Goal: Transaction & Acquisition: Purchase product/service

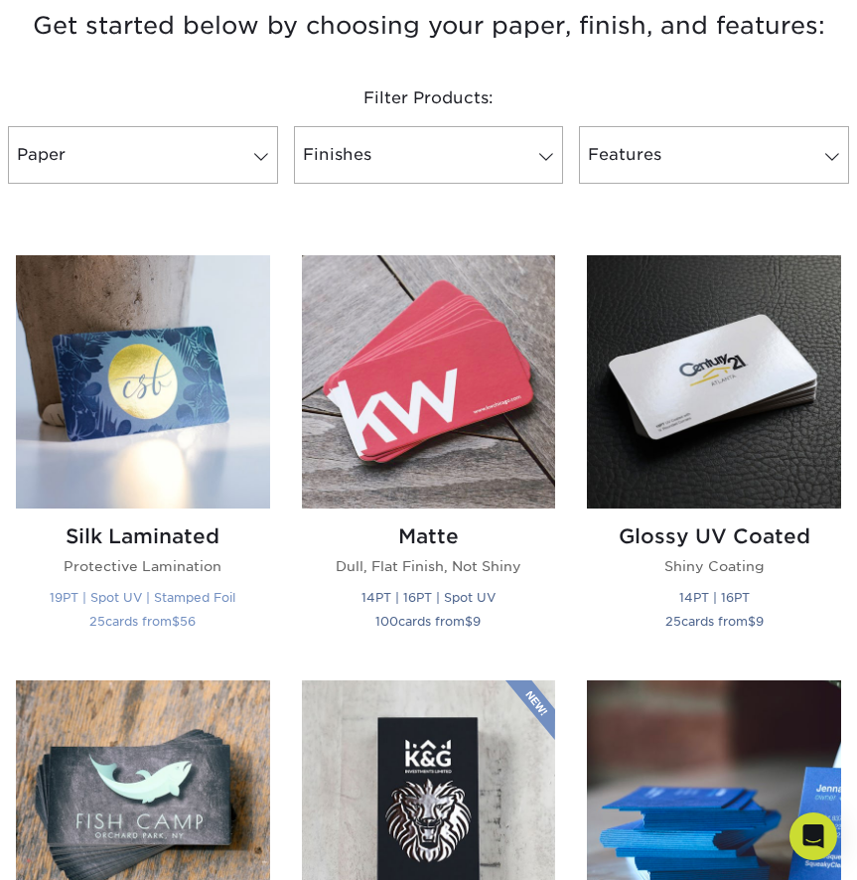
scroll to position [761, 0]
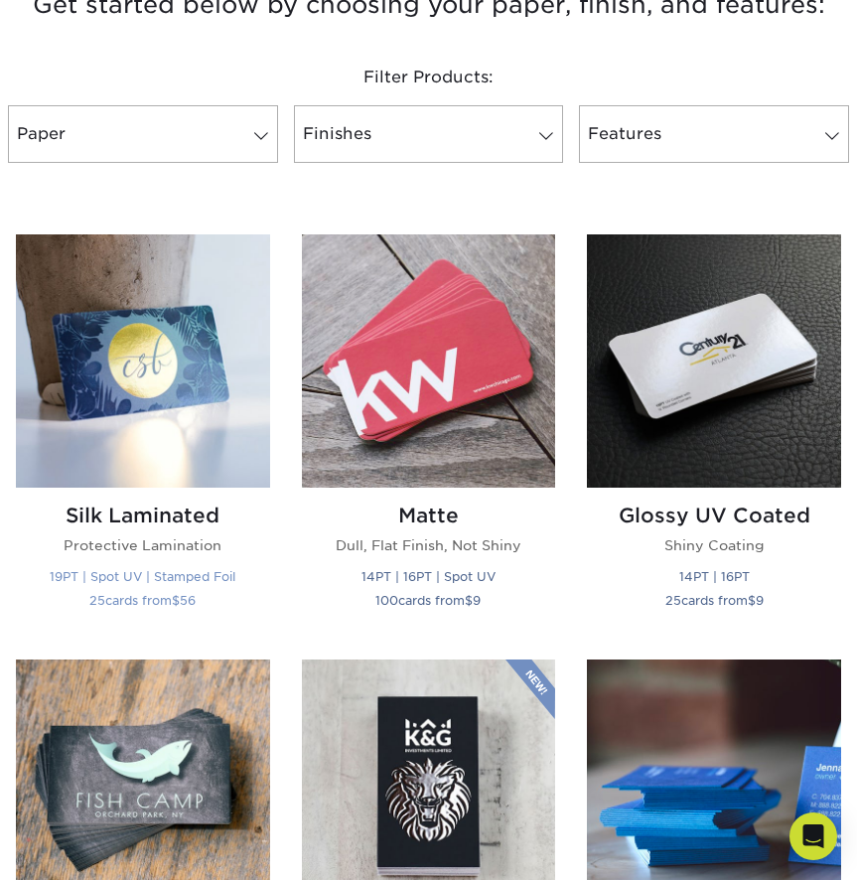
click at [178, 353] on img at bounding box center [143, 361] width 254 height 254
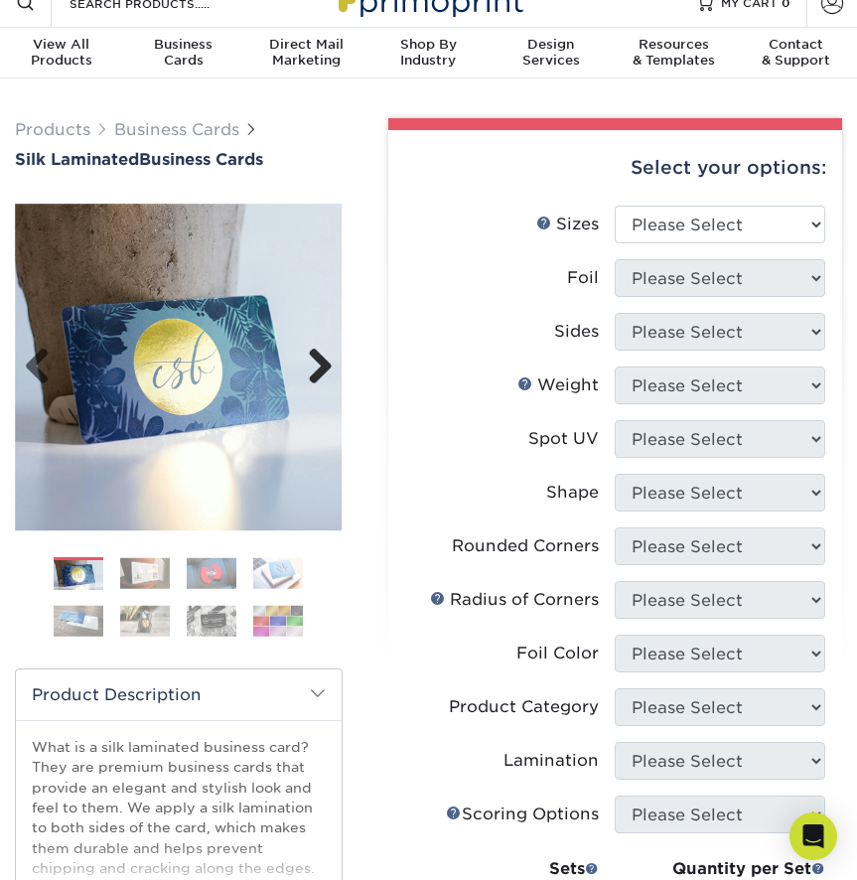
click at [308, 371] on link "Next" at bounding box center [313, 368] width 40 height 40
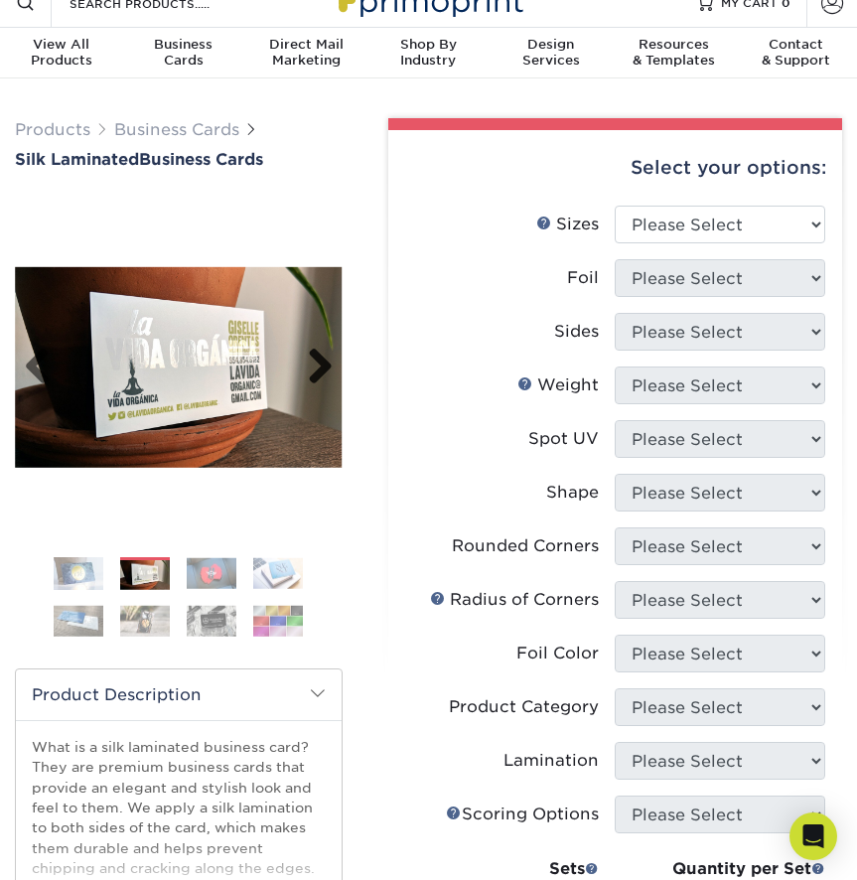
click at [323, 367] on link "Next" at bounding box center [313, 368] width 40 height 40
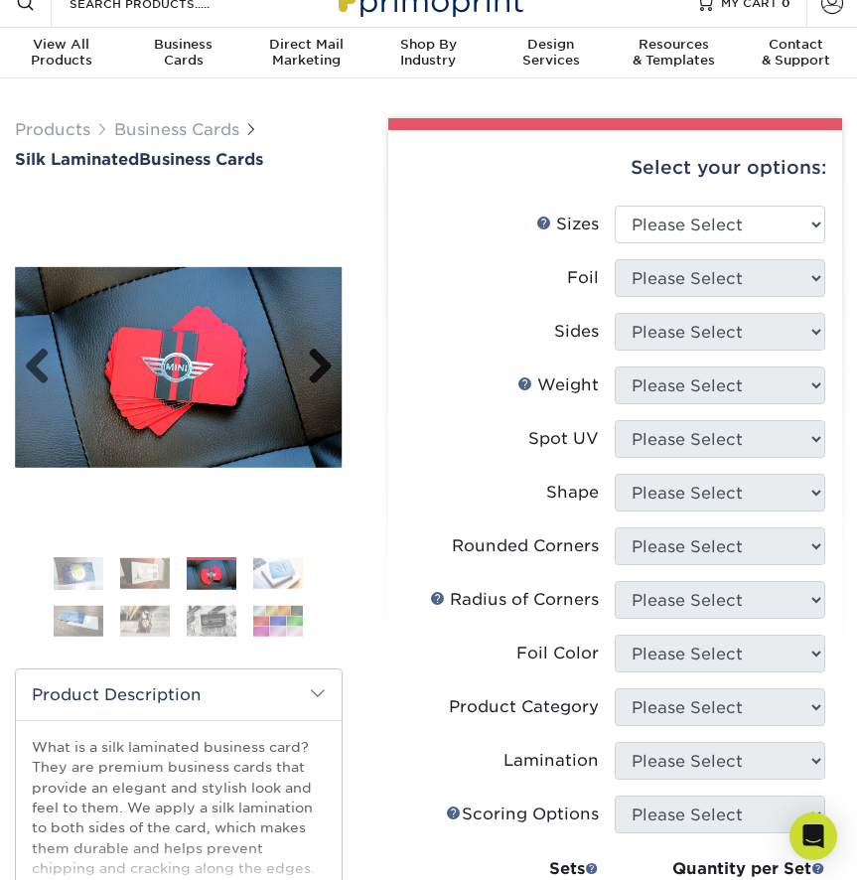
click at [323, 367] on link "Next" at bounding box center [313, 368] width 40 height 40
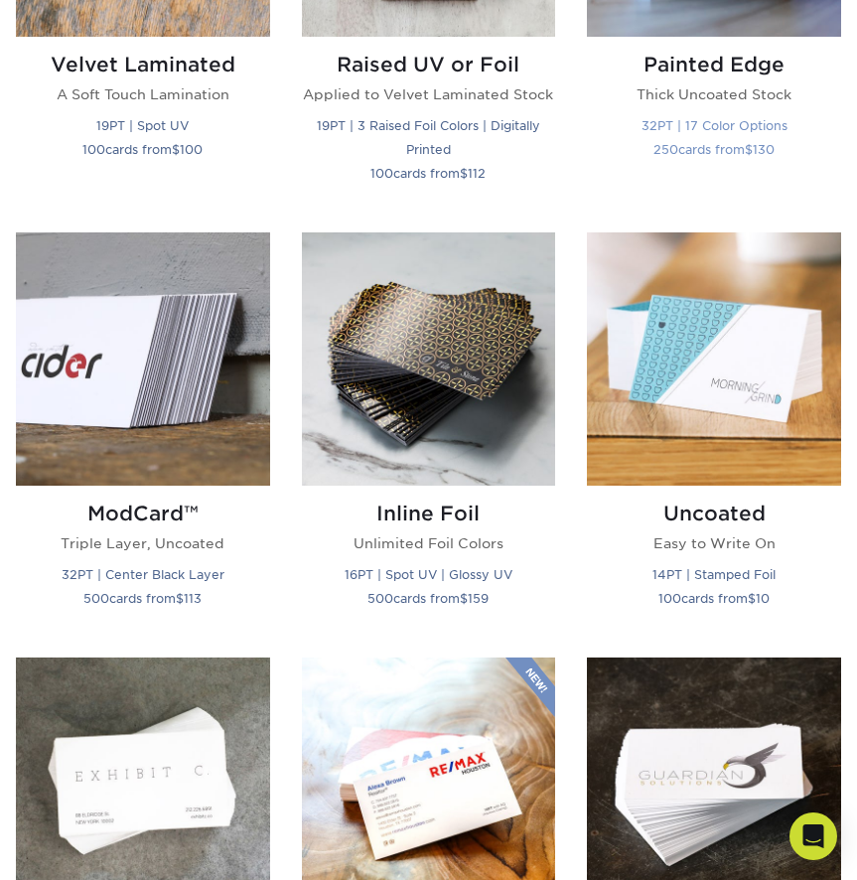
scroll to position [1536, 0]
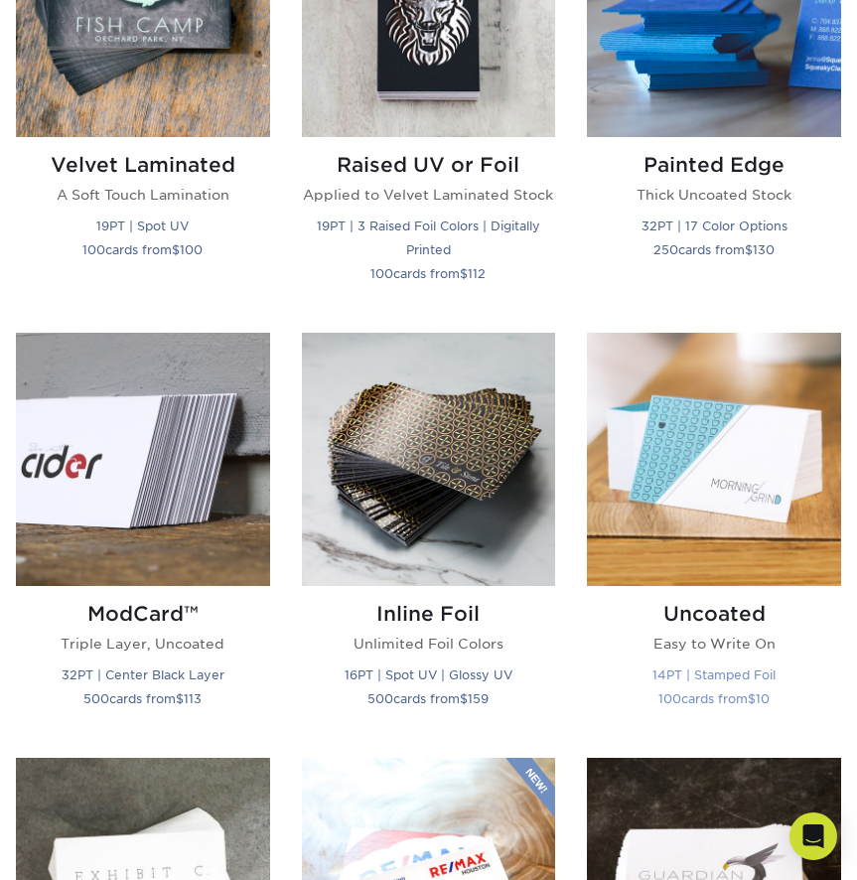
click at [720, 430] on img at bounding box center [714, 460] width 254 height 254
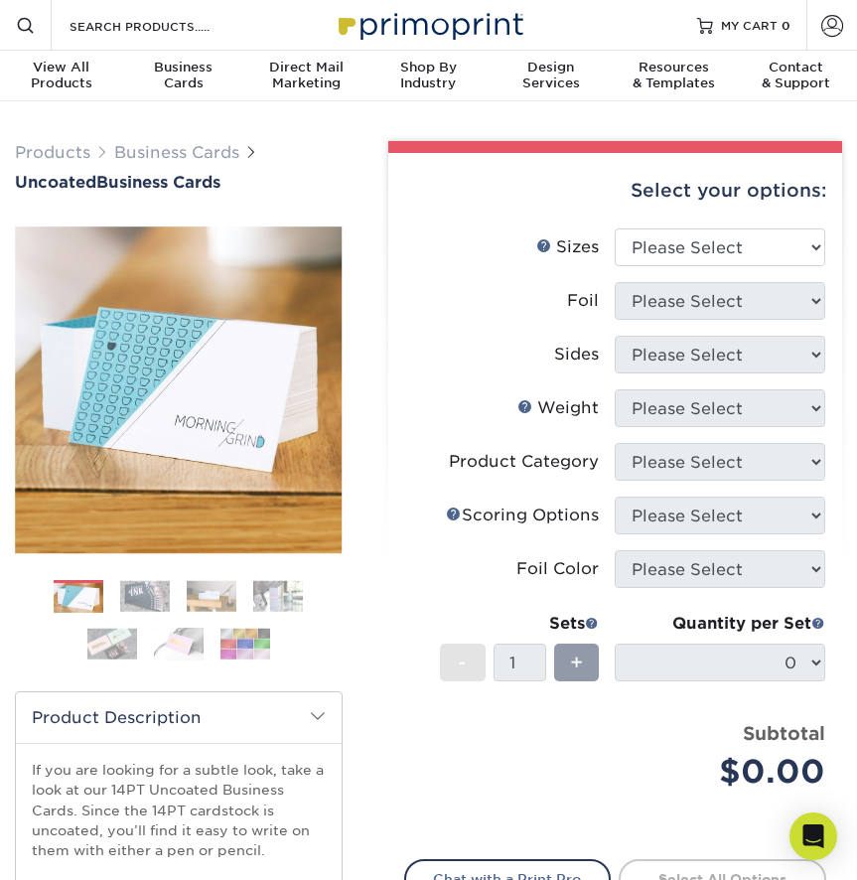
scroll to position [63, 0]
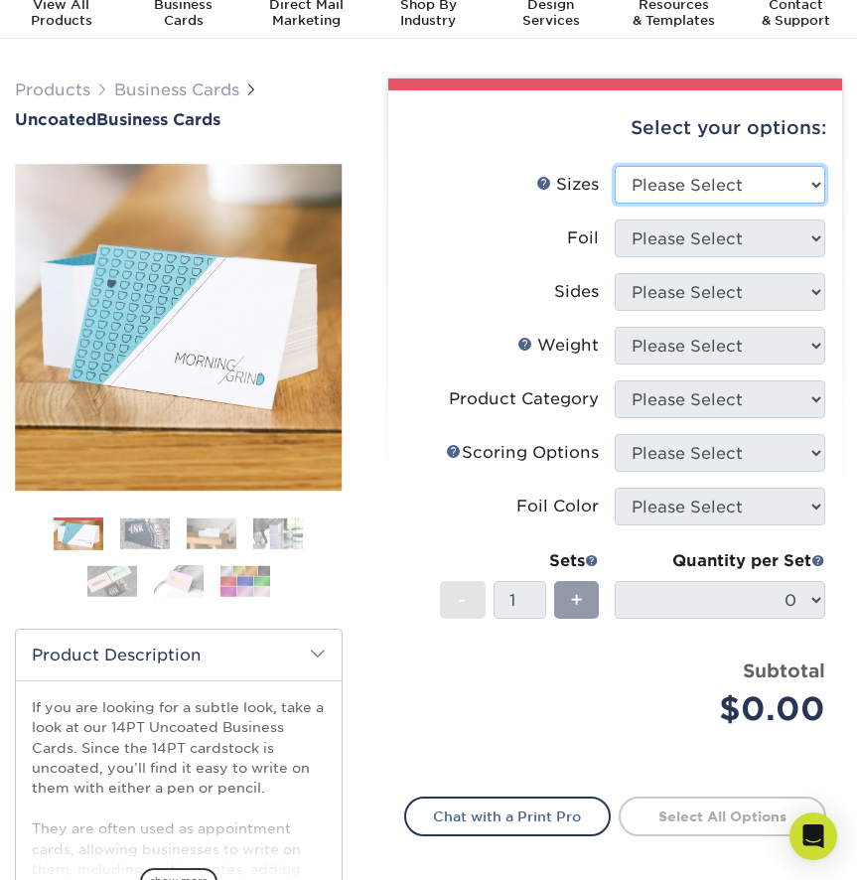
click at [660, 185] on select "Please Select 1.5" x 3.5" - Mini 1.75" x 3.5" - Mini 2" x 3.5" - Standard 2" x …" at bounding box center [720, 185] width 210 height 38
select select "2.00x3.50"
click at [615, 166] on select "Please Select 1.5" x 3.5" - Mini 1.75" x 3.5" - Mini 2" x 3.5" - Standard 2" x …" at bounding box center [720, 185] width 210 height 38
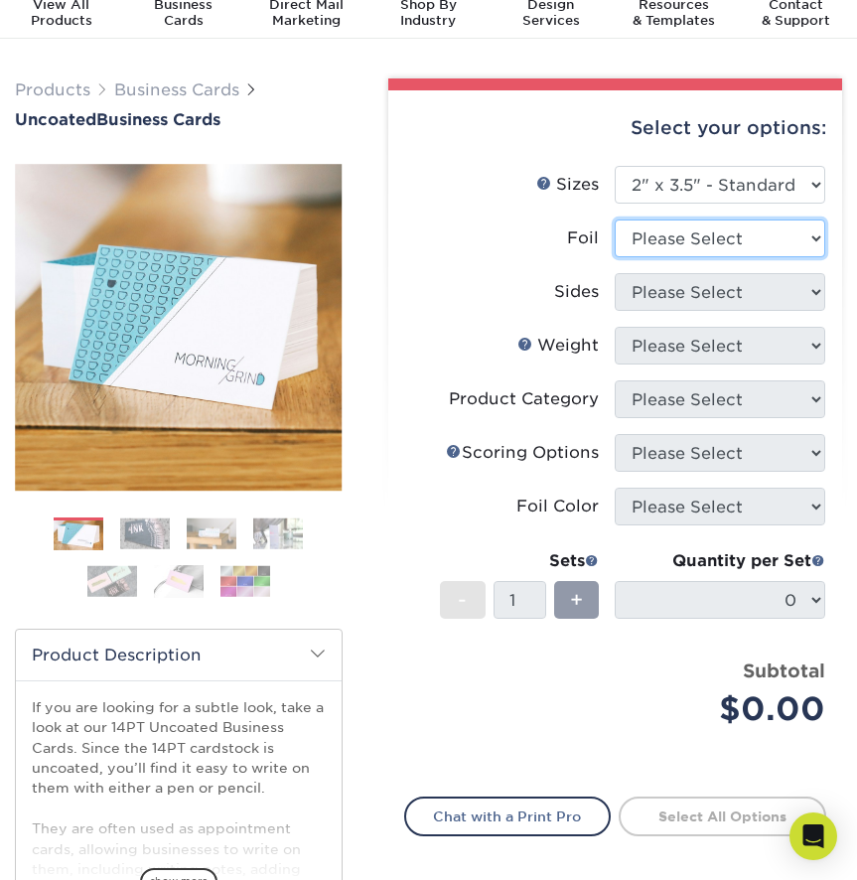
click at [736, 245] on select "Please Select Yes No" at bounding box center [720, 238] width 210 height 38
select select "1"
click at [615, 219] on select "Please Select Yes No" at bounding box center [720, 238] width 210 height 38
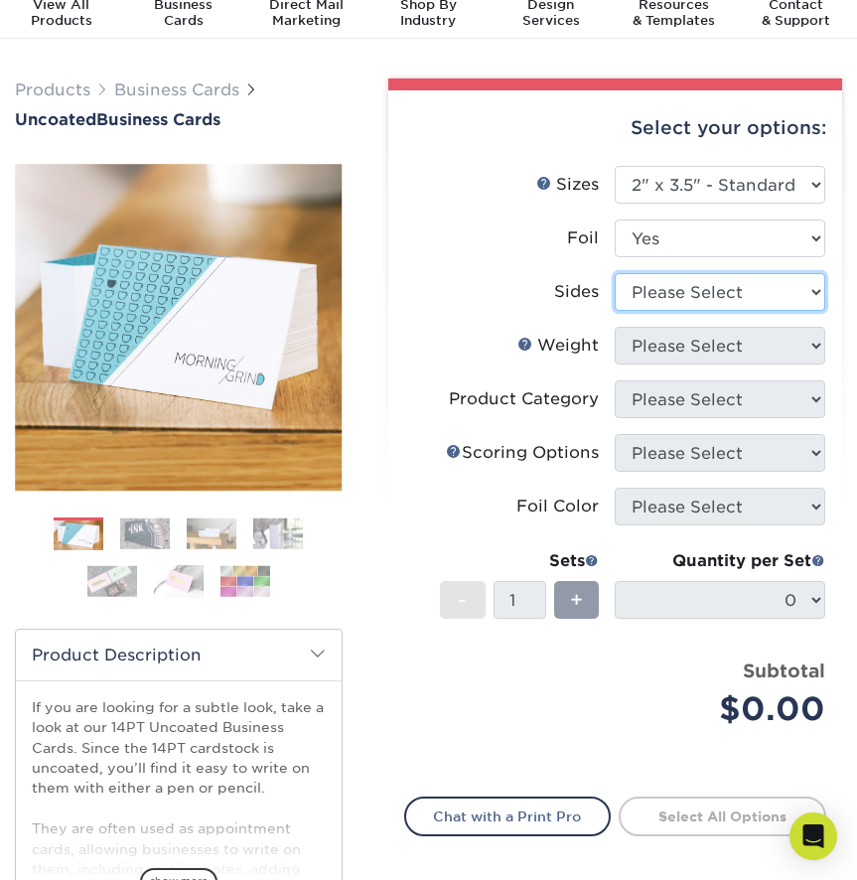
click at [739, 288] on select "Please Select Print Both Sides - Foil Back Only Print Both Sides - Foil Both Si…" at bounding box center [720, 292] width 210 height 38
click at [615, 273] on select "Please Select Print Both Sides - Foil Back Only Print Both Sides - Foil Both Si…" at bounding box center [720, 292] width 210 height 38
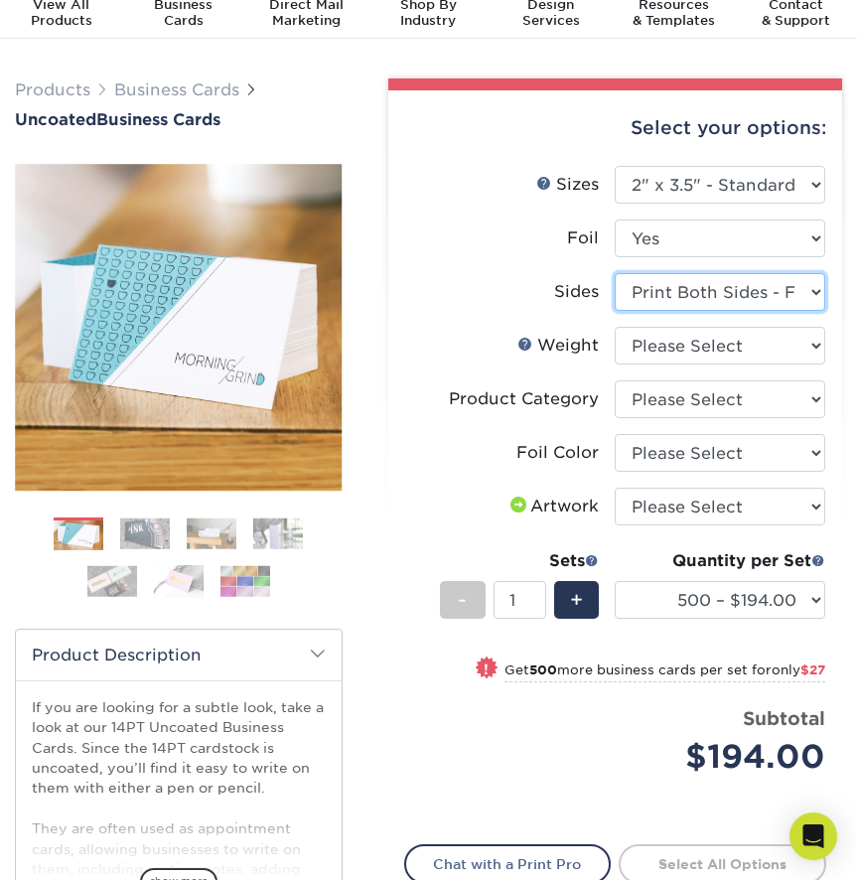
click at [740, 288] on select "Please Select Print Both Sides - Foil Back Only Print Both Sides - Foil Both Si…" at bounding box center [720, 292] width 210 height 38
select select "e9e9dfb3-fba1-4d60-972c-fd9ca5904d33"
click at [615, 273] on select "Please Select Print Both Sides - Foil Back Only Print Both Sides - Foil Both Si…" at bounding box center [720, 292] width 210 height 38
click at [536, 286] on label "Sides" at bounding box center [510, 292] width 210 height 38
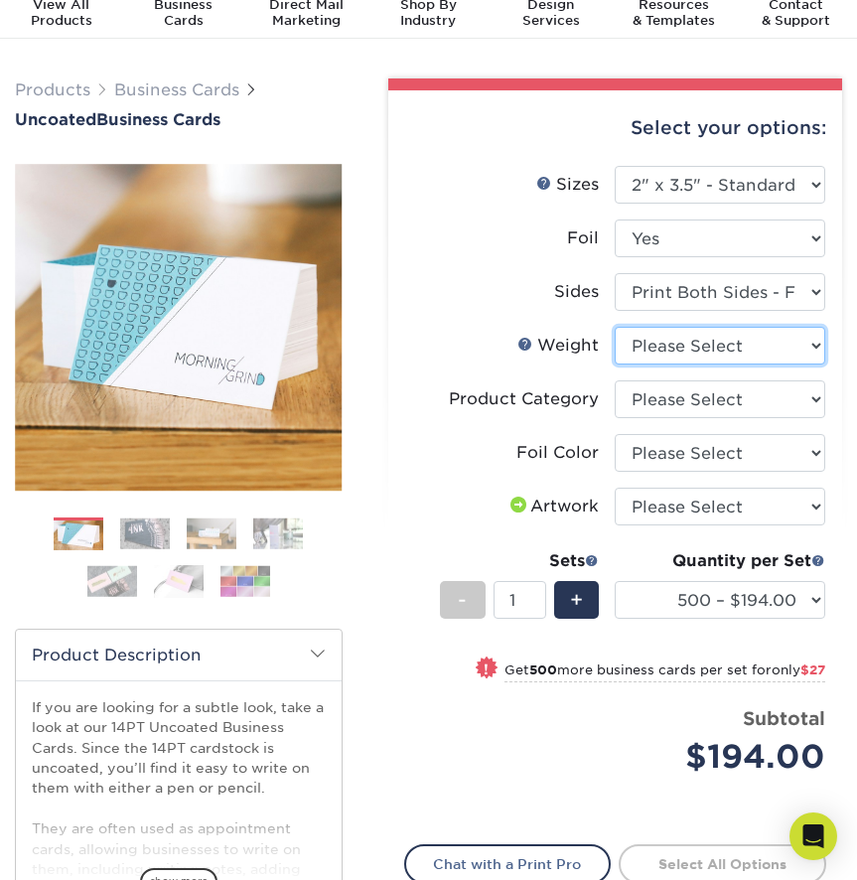
click at [702, 352] on select "Please Select 14PT Uncoated" at bounding box center [720, 346] width 210 height 38
select select "14PT Uncoated"
click at [615, 327] on select "Please Select 14PT Uncoated" at bounding box center [720, 346] width 210 height 38
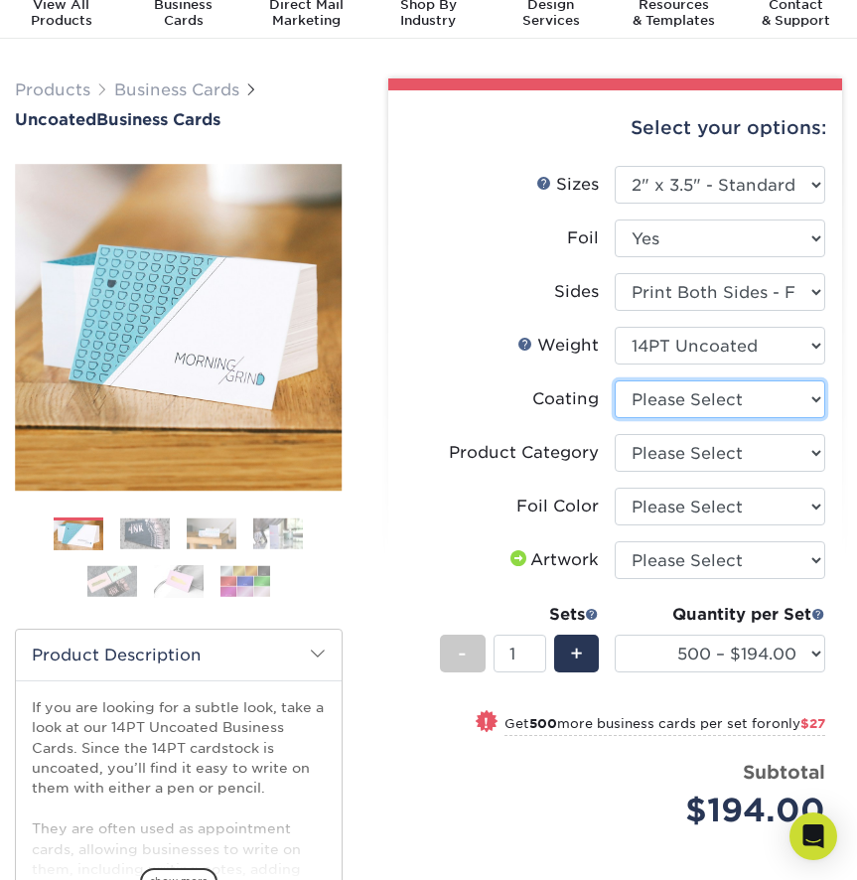
click at [686, 402] on select at bounding box center [720, 399] width 210 height 38
select select "3e7618de-abca-4bda-9f97-8b9129e913d8"
click at [615, 380] on select at bounding box center [720, 399] width 210 height 38
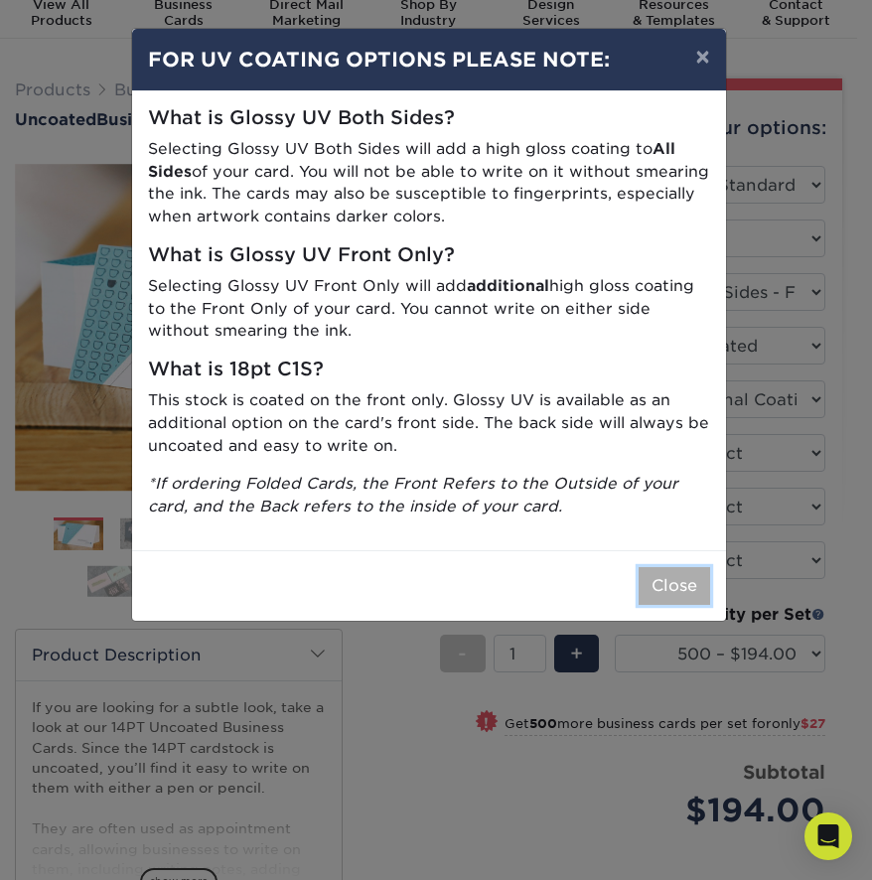
click at [681, 583] on button "Close" at bounding box center [673, 586] width 71 height 38
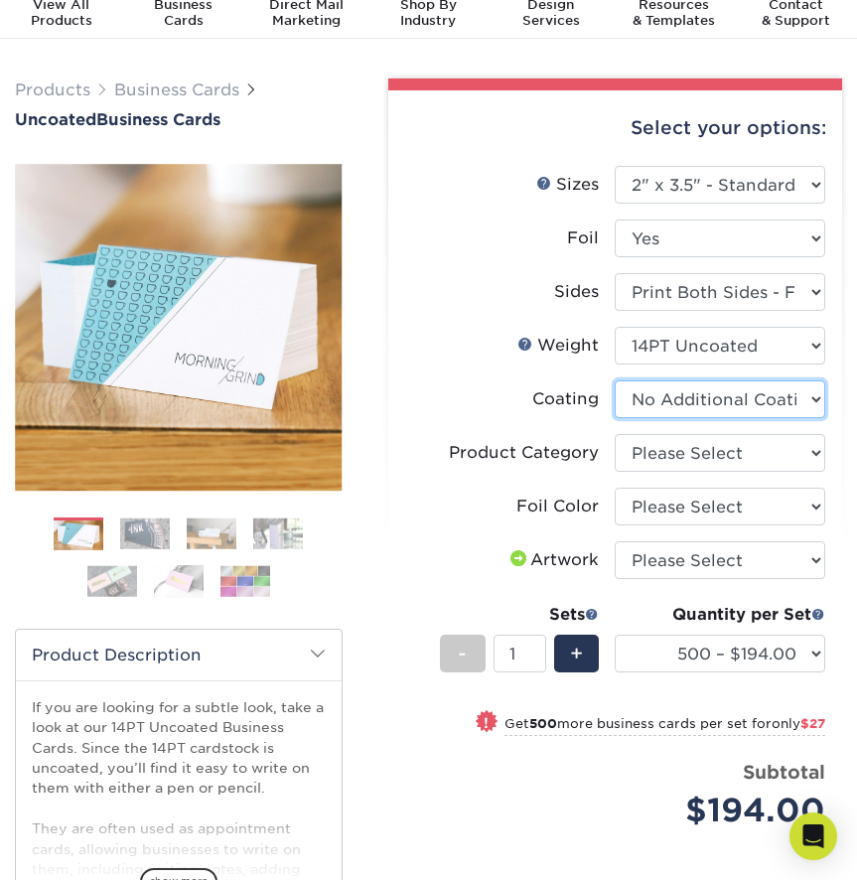
click at [673, 405] on select at bounding box center [720, 399] width 210 height 38
click at [694, 449] on select "Please Select Business Cards" at bounding box center [720, 453] width 210 height 38
select select "3b5148f1-0588-4f88-a218-97bcfdce65c1"
click at [615, 434] on select "Please Select Business Cards" at bounding box center [720, 453] width 210 height 38
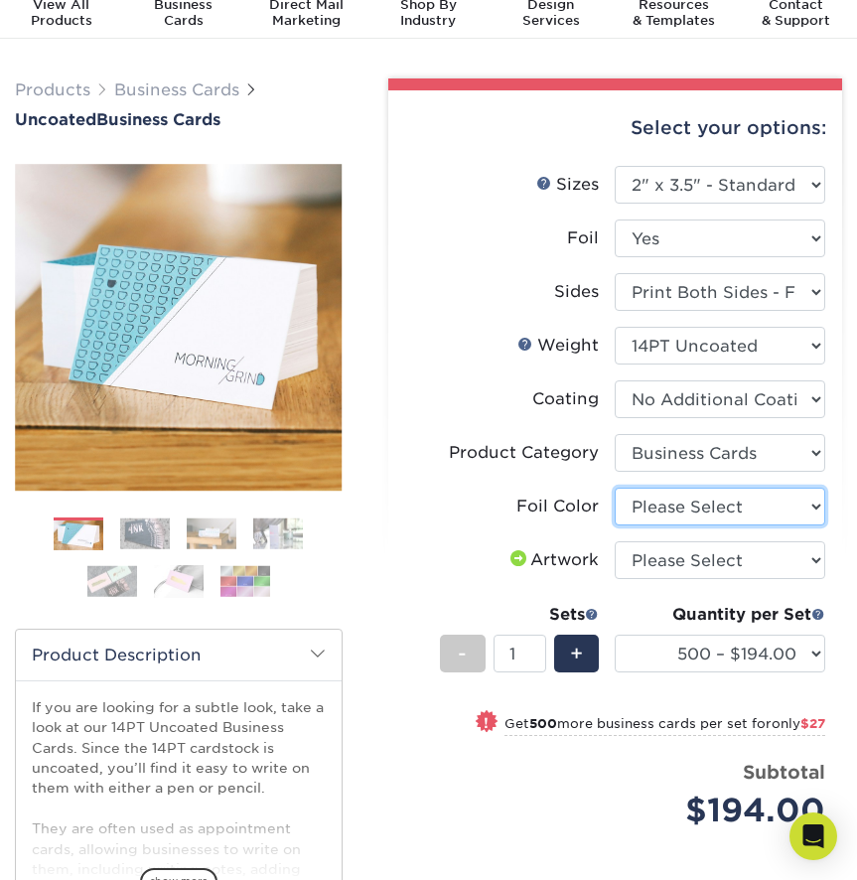
click at [699, 511] on select "Please Select Silver Foil Black Foil Blue Foil Copper Foil Gold Foil Red Foil R…" at bounding box center [720, 507] width 210 height 38
select select "acffa4a5-22f9-4585-ba3f-0adaa54b8c85"
click at [615, 488] on select "Please Select Silver Foil Black Foil Blue Foil Copper Foil Gold Foil Red Foil R…" at bounding box center [720, 507] width 210 height 38
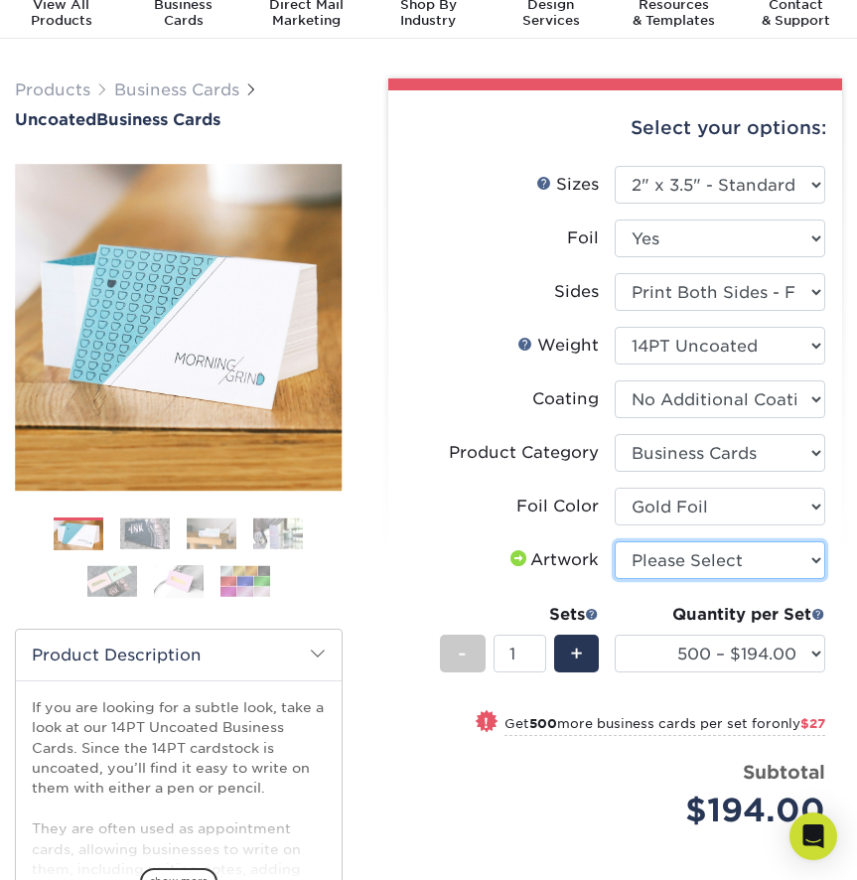
click at [650, 563] on select "Please Select I will upload files I need a design - $100" at bounding box center [720, 560] width 210 height 38
select select "upload"
click at [615, 541] on select "Please Select I will upload files I need a design - $100" at bounding box center [720, 560] width 210 height 38
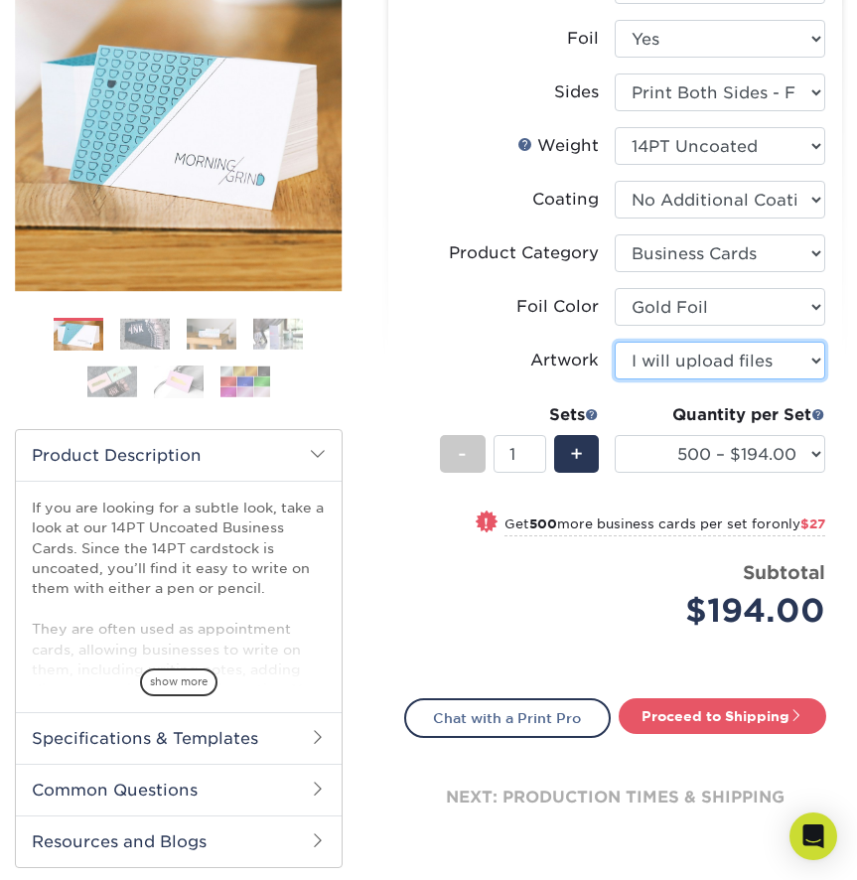
scroll to position [276, 0]
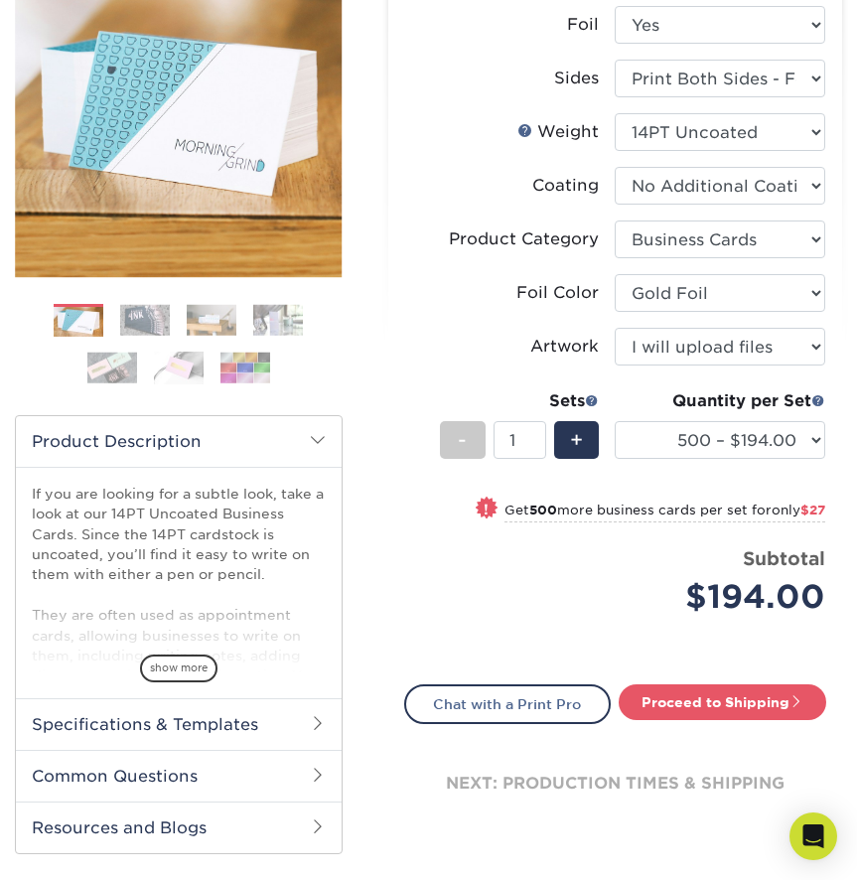
click at [574, 633] on li "Price per set $194.00 Subtotal $194.00 This product does not qualify for a disc…" at bounding box center [615, 594] width 390 height 99
click at [699, 454] on select "500 – $194.00 1000 – $221.00 2500 – $510.00 5000 – $989.00" at bounding box center [720, 440] width 210 height 38
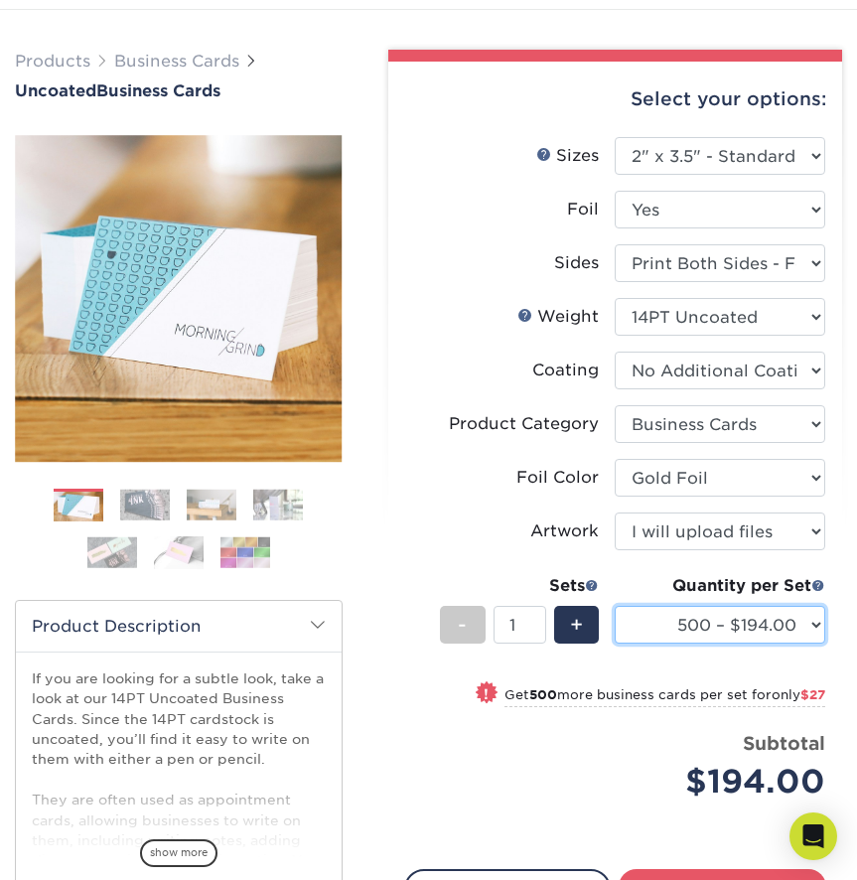
scroll to position [167, 0]
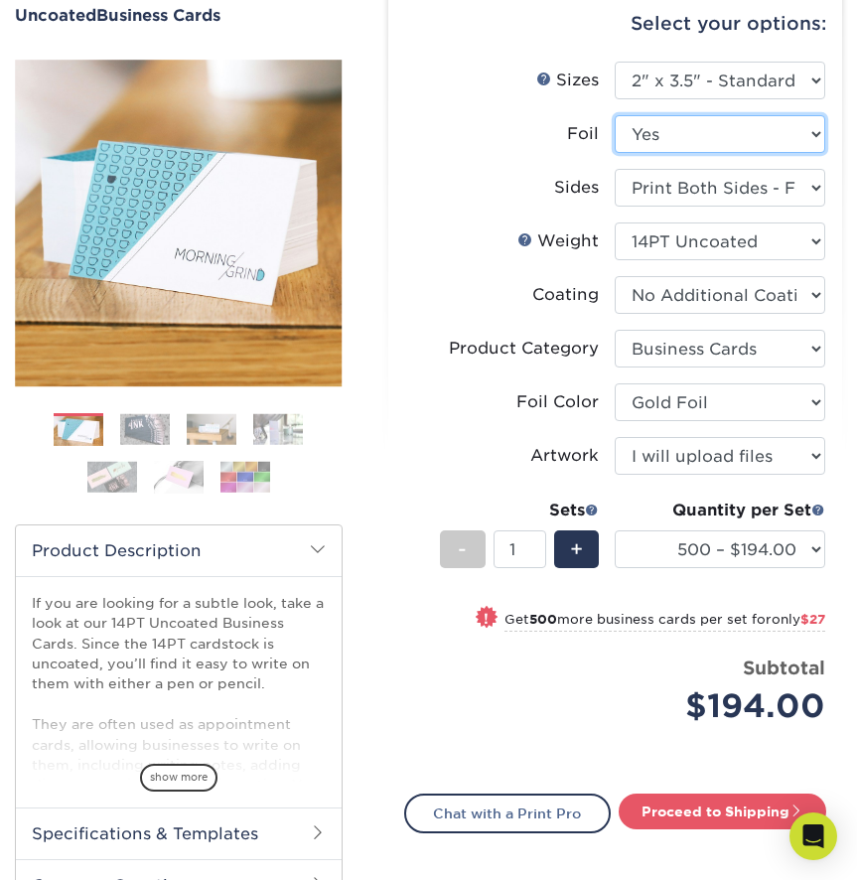
click at [682, 140] on select "Please Select Yes No" at bounding box center [720, 134] width 210 height 38
select select "0"
click at [615, 115] on select "Please Select Yes No" at bounding box center [720, 134] width 210 height 38
select select "-1"
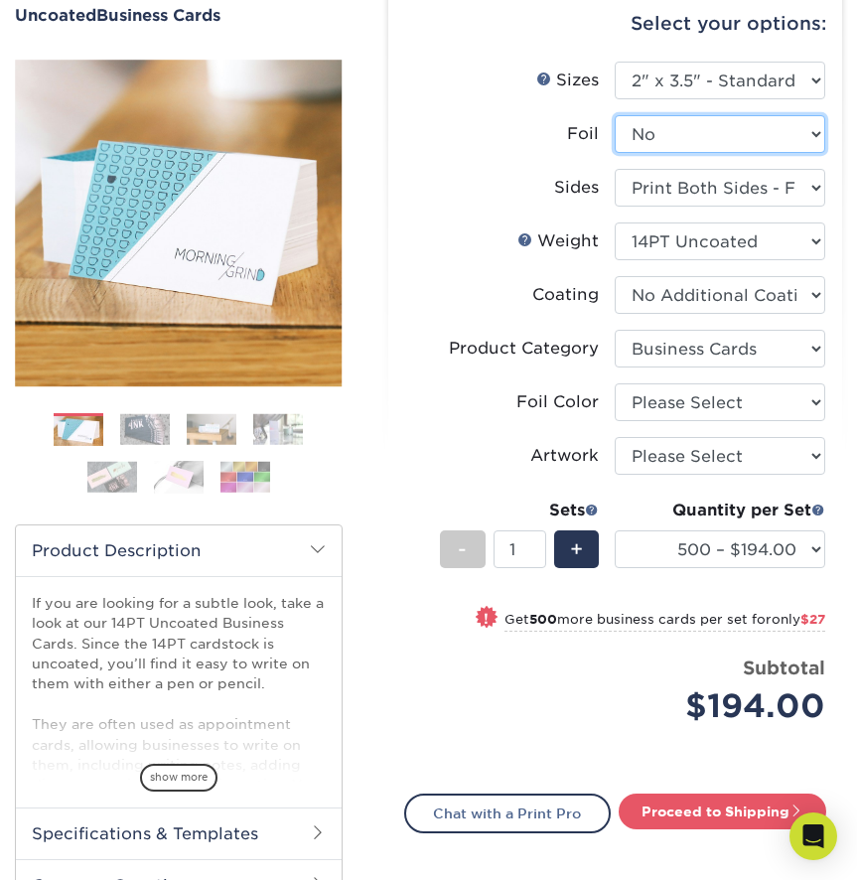
select select "-1"
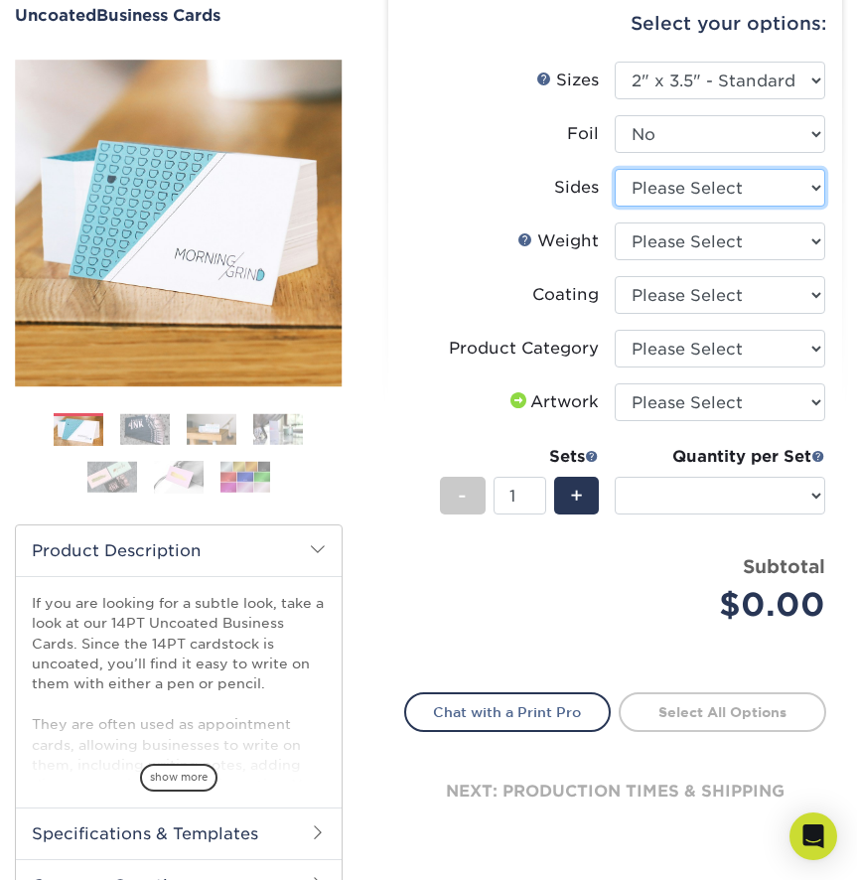
click at [673, 185] on select "Please Select Print Both Sides Print Front Only" at bounding box center [720, 188] width 210 height 38
select select "13abbda7-1d64-4f25-8bb2-c179b224825d"
click at [615, 169] on select "Please Select Print Both Sides Print Front Only" at bounding box center [720, 188] width 210 height 38
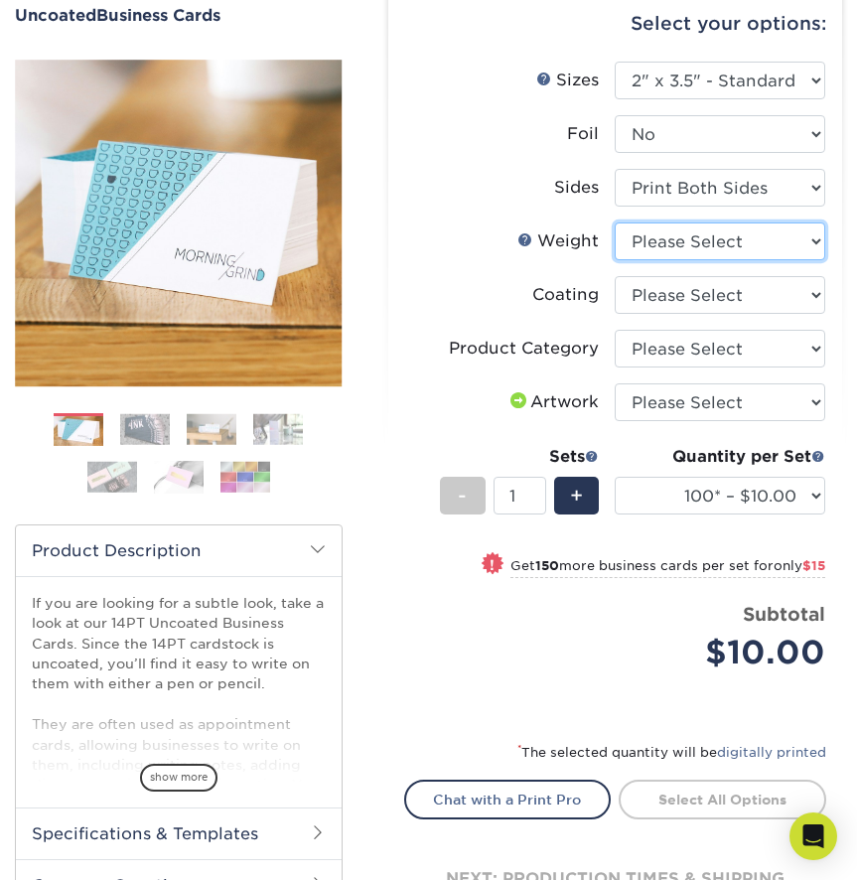
click at [707, 245] on select "Please Select 14PT Uncoated" at bounding box center [720, 241] width 210 height 38
select select "14PT Uncoated"
click at [615, 222] on select "Please Select 14PT Uncoated" at bounding box center [720, 241] width 210 height 38
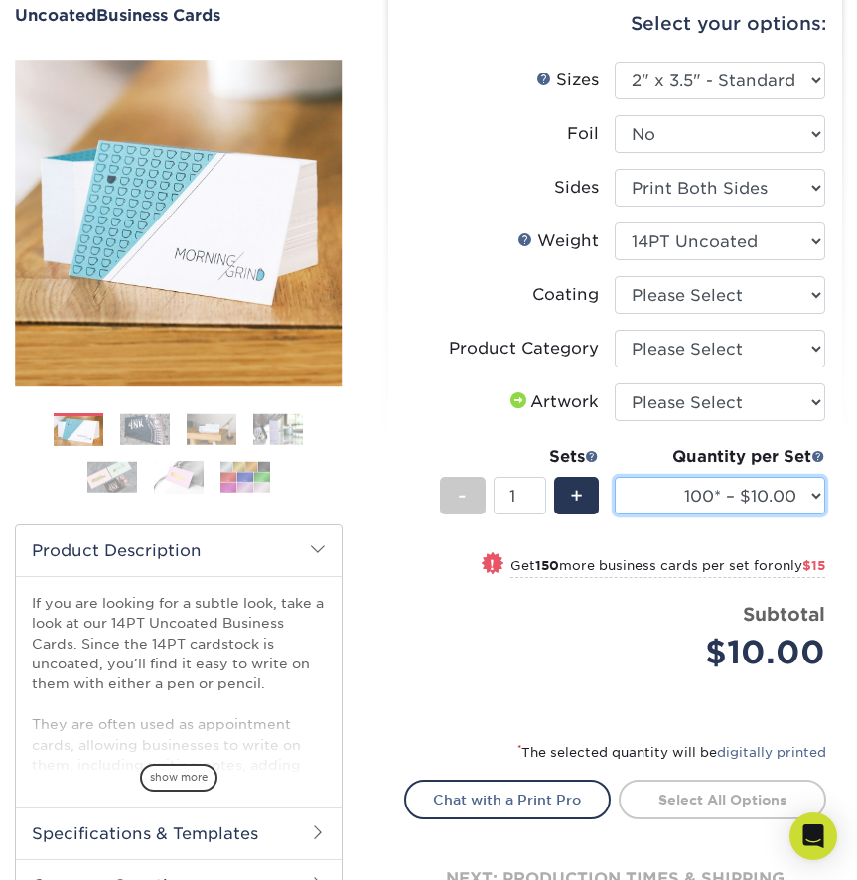
click at [783, 498] on select "100* – $10.00 250* – $25.00 500 – $50.00 1000 – $72.00 2500 – $125.00 5000 – $1…" at bounding box center [720, 496] width 210 height 38
select select "250* – $25.00"
click at [615, 477] on select "100* – $10.00 250* – $25.00 500 – $50.00 1000 – $72.00 2500 – $125.00 5000 – $1…" at bounding box center [720, 496] width 210 height 38
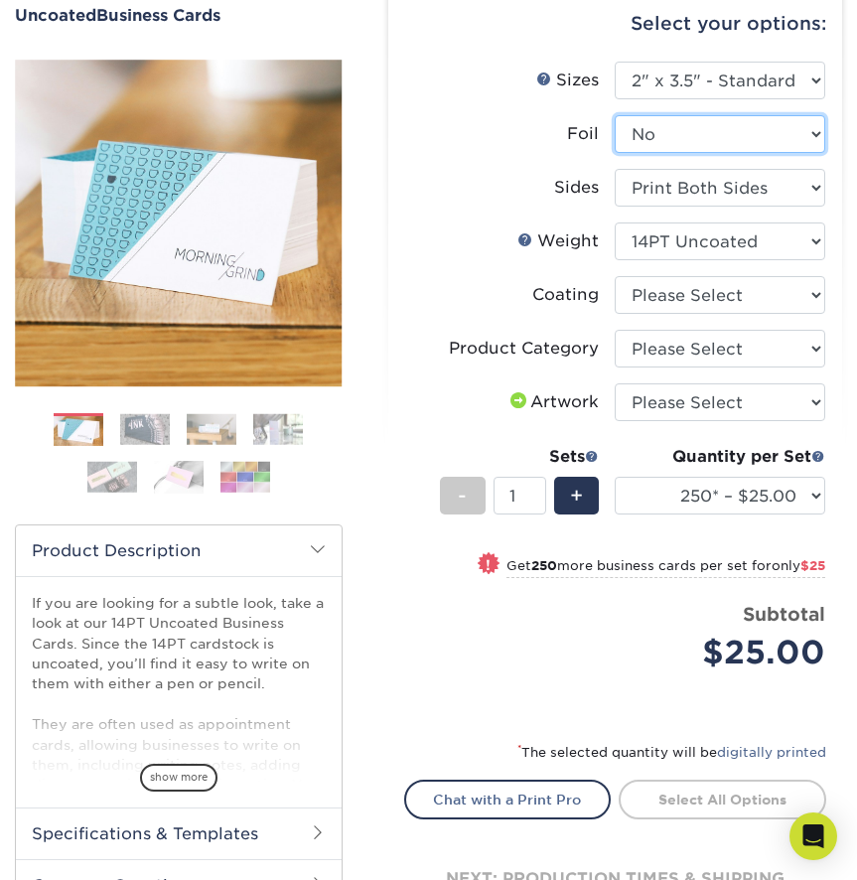
click at [710, 142] on select "Please Select Yes No" at bounding box center [720, 134] width 210 height 38
select select "1"
click at [615, 115] on select "Please Select Yes No" at bounding box center [720, 134] width 210 height 38
select select "-1"
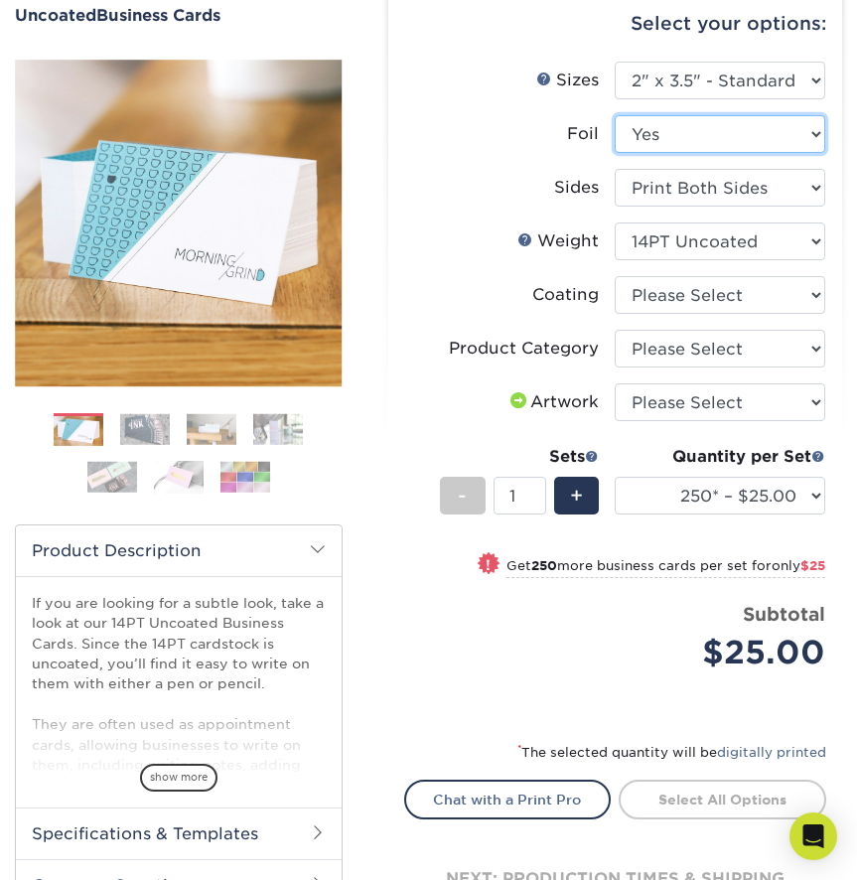
select select "-1"
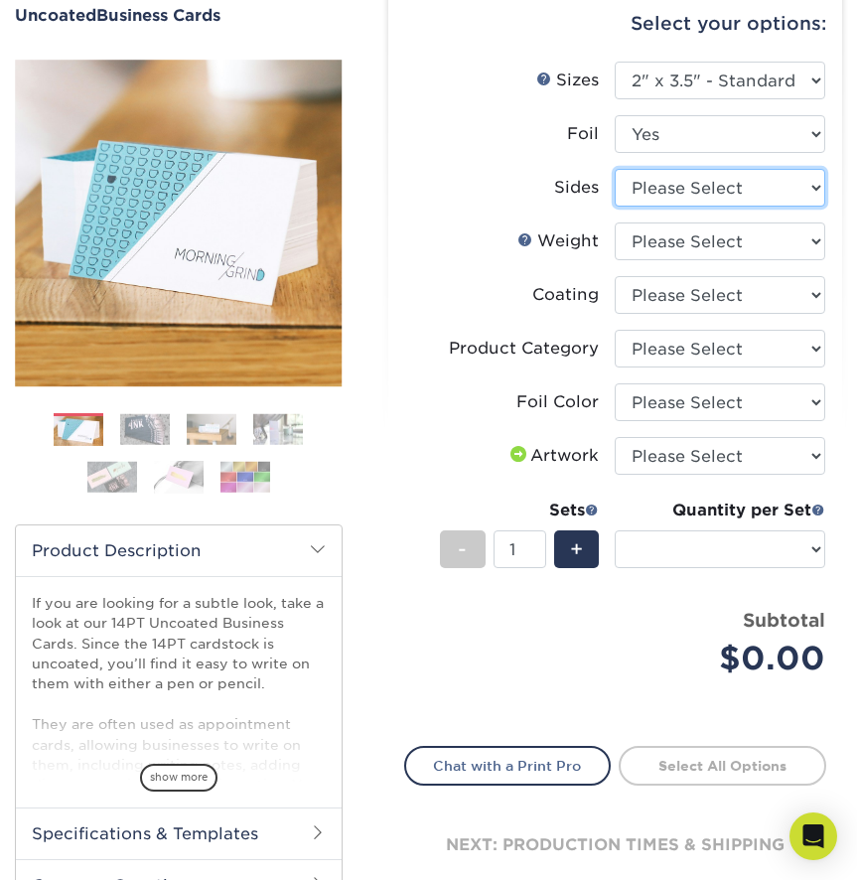
click at [684, 190] on select "Please Select Print Both Sides - Foil Back Only Print Both Sides - Foil Both Si…" at bounding box center [720, 188] width 210 height 38
select select "e9e9dfb3-fba1-4d60-972c-fd9ca5904d33"
click at [615, 169] on select "Please Select Print Both Sides - Foil Back Only Print Both Sides - Foil Both Si…" at bounding box center [720, 188] width 210 height 38
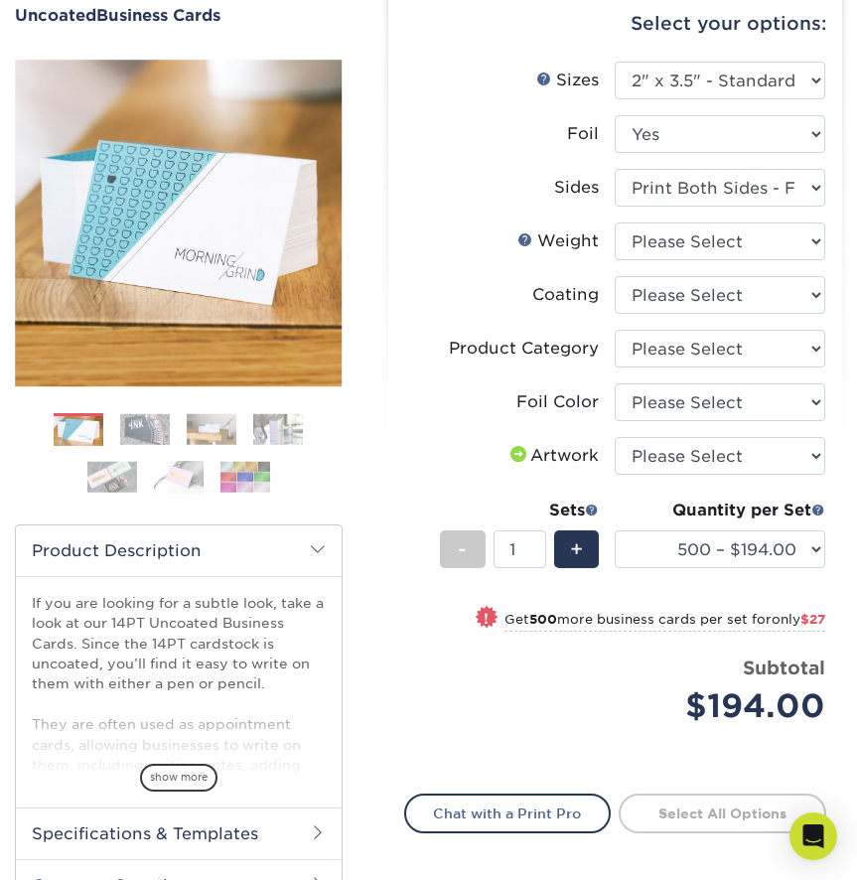
click at [189, 775] on span "show more" at bounding box center [178, 777] width 77 height 27
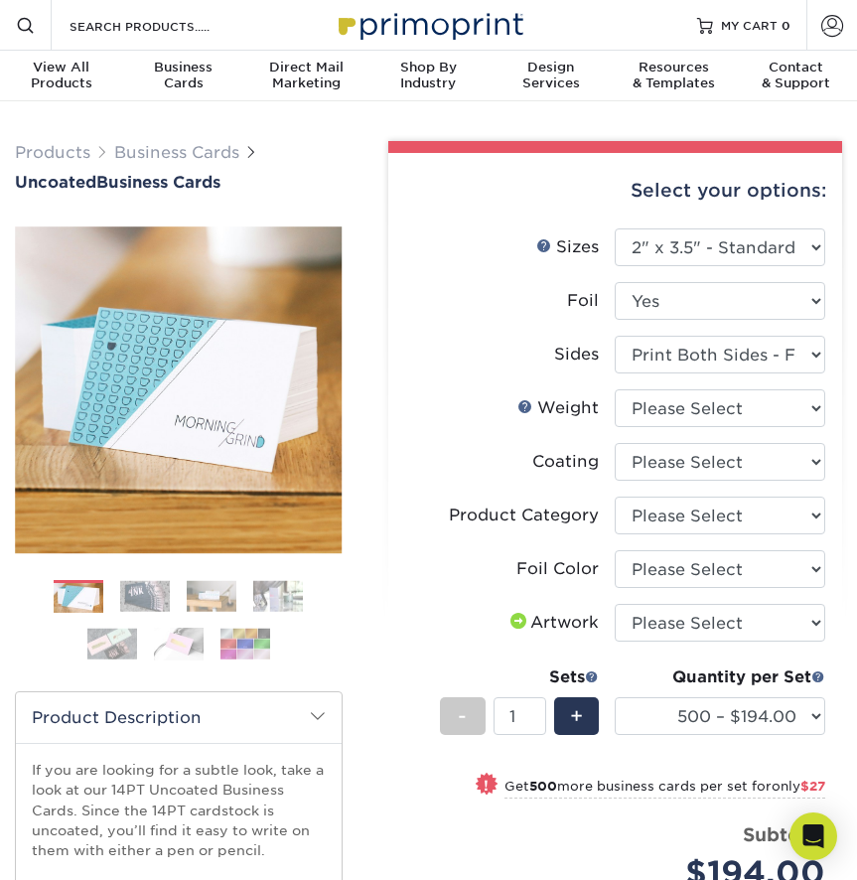
scroll to position [6, 0]
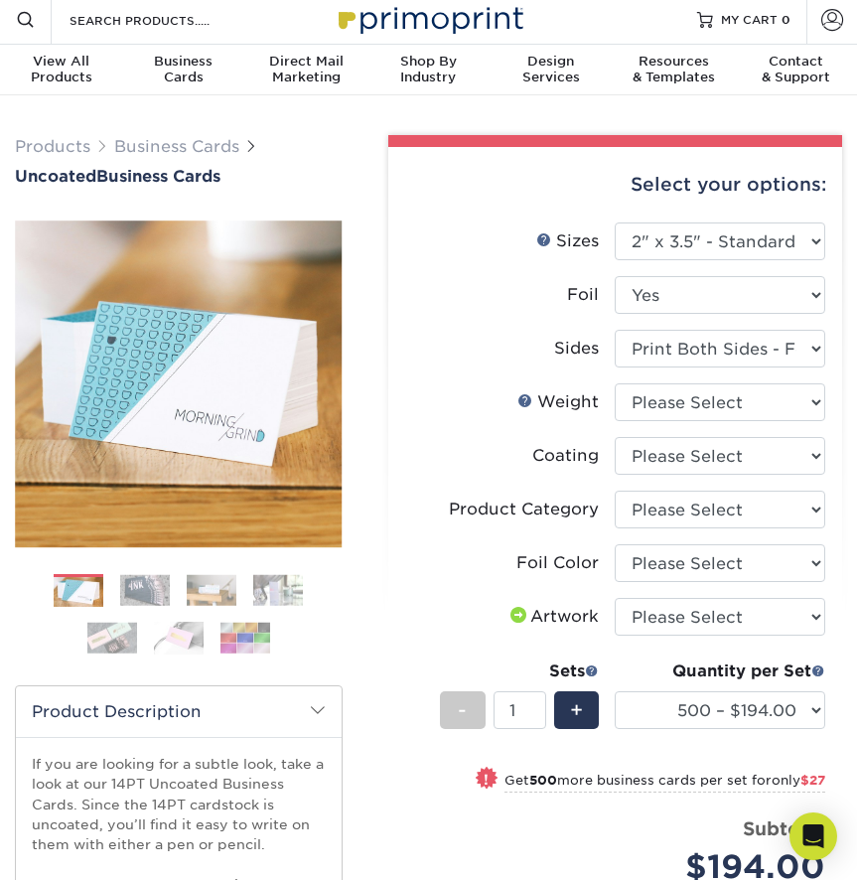
click at [196, 629] on img at bounding box center [179, 638] width 50 height 34
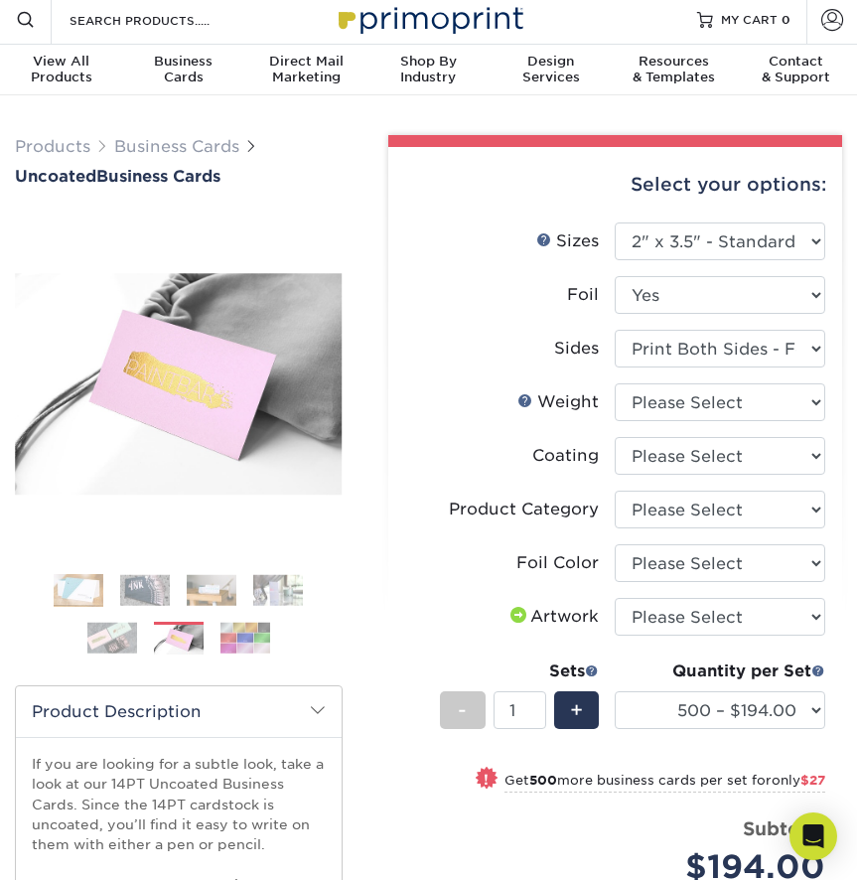
click at [205, 594] on img at bounding box center [212, 590] width 50 height 31
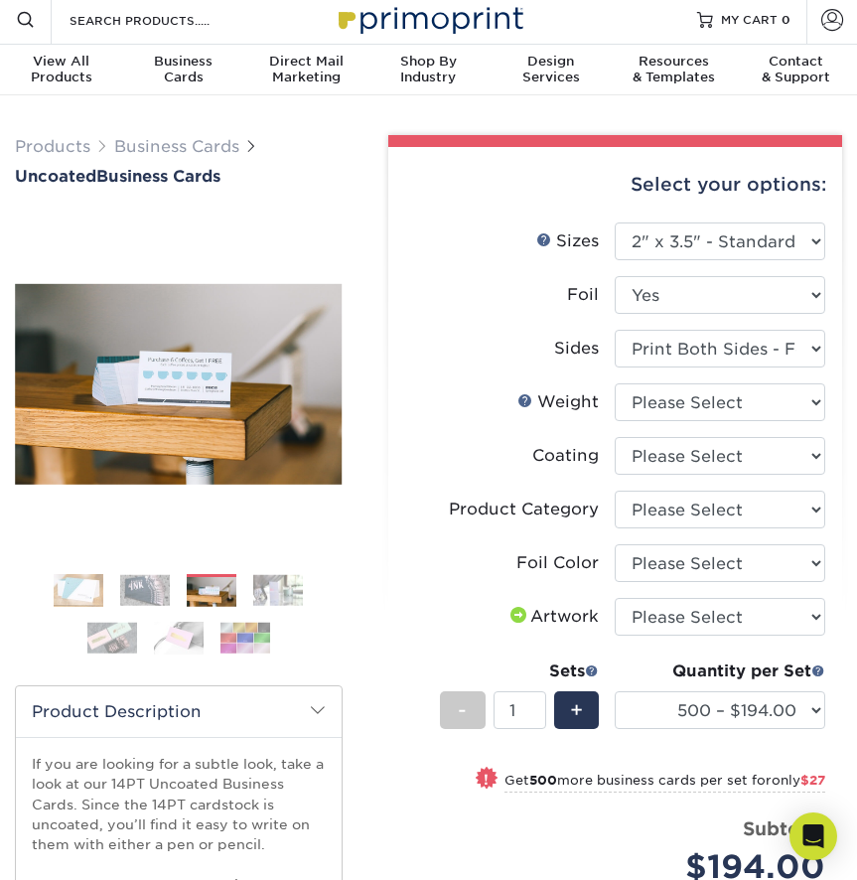
click at [264, 590] on img at bounding box center [278, 590] width 50 height 31
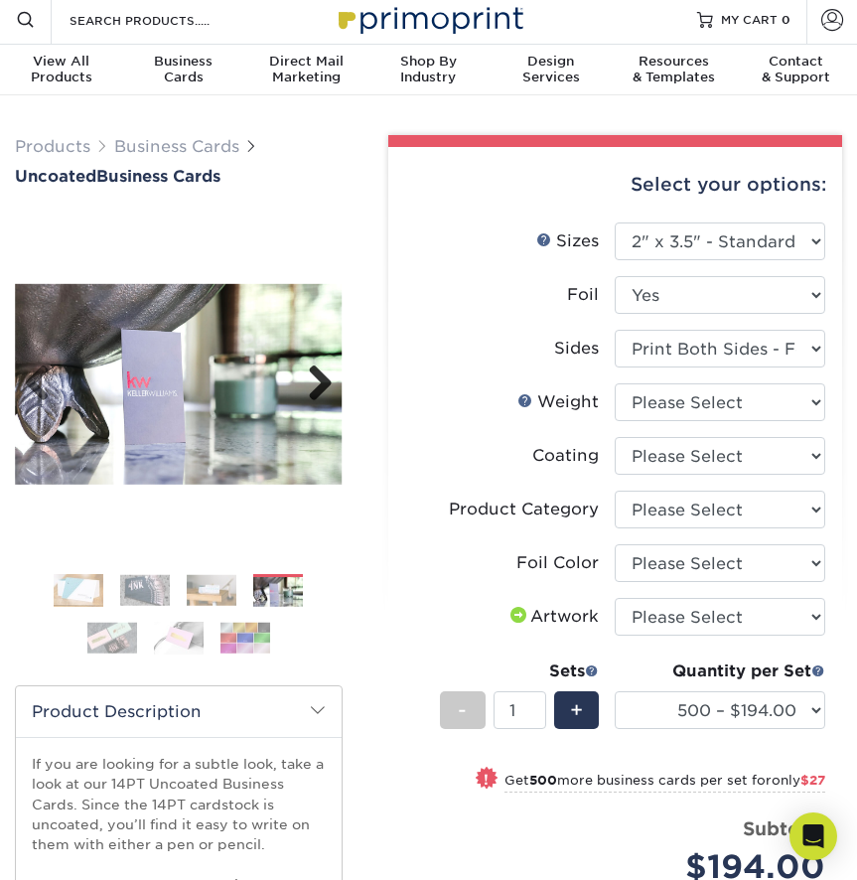
click at [315, 378] on link "Next" at bounding box center [313, 384] width 40 height 40
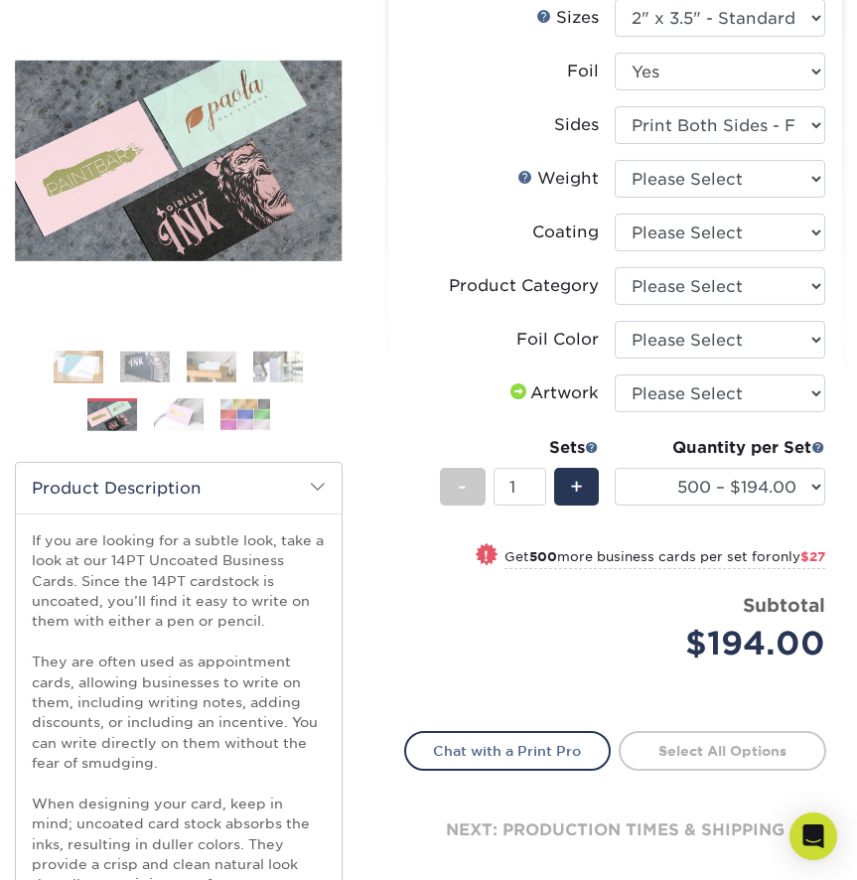
scroll to position [261, 0]
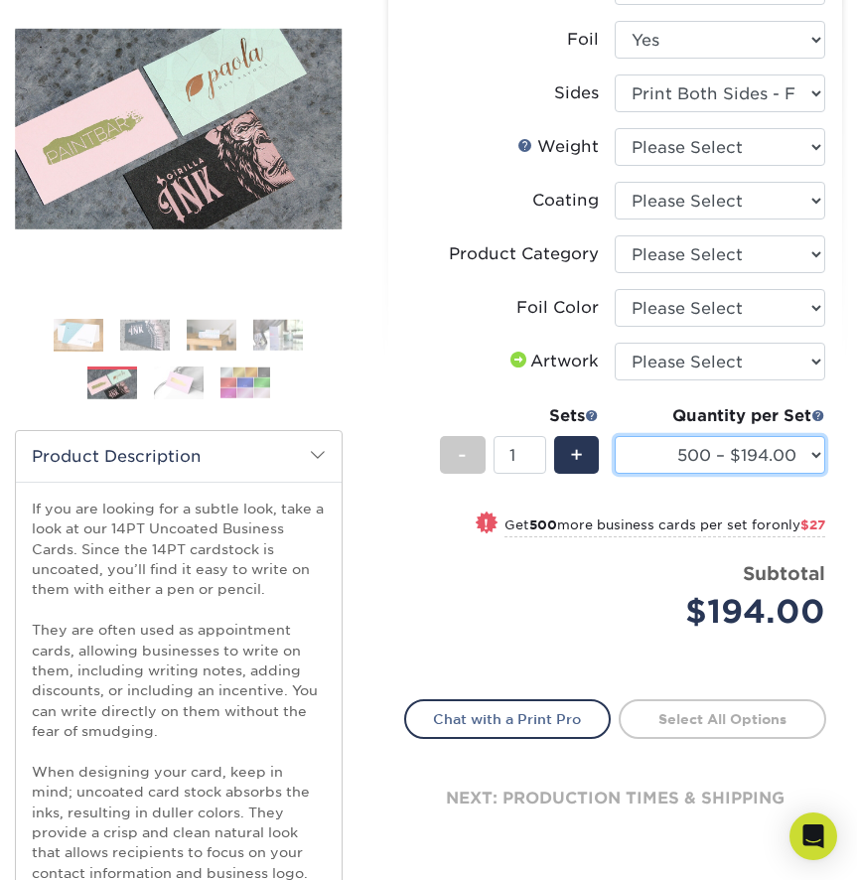
click at [764, 460] on select "500 – $194.00 1000 – $221.00 2500 – $510.00 5000 – $989.00" at bounding box center [720, 455] width 210 height 38
select select "1000 – $221.00"
click at [615, 436] on select "500 – $194.00 1000 – $221.00 2500 – $510.00 5000 – $989.00" at bounding box center [720, 455] width 210 height 38
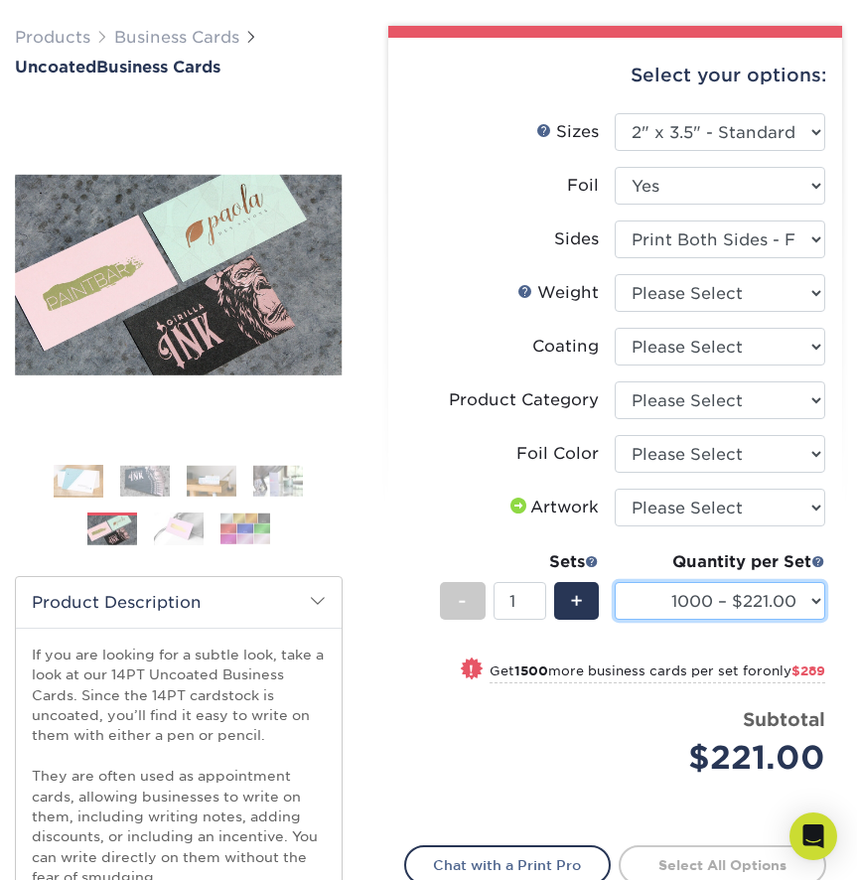
scroll to position [116, 0]
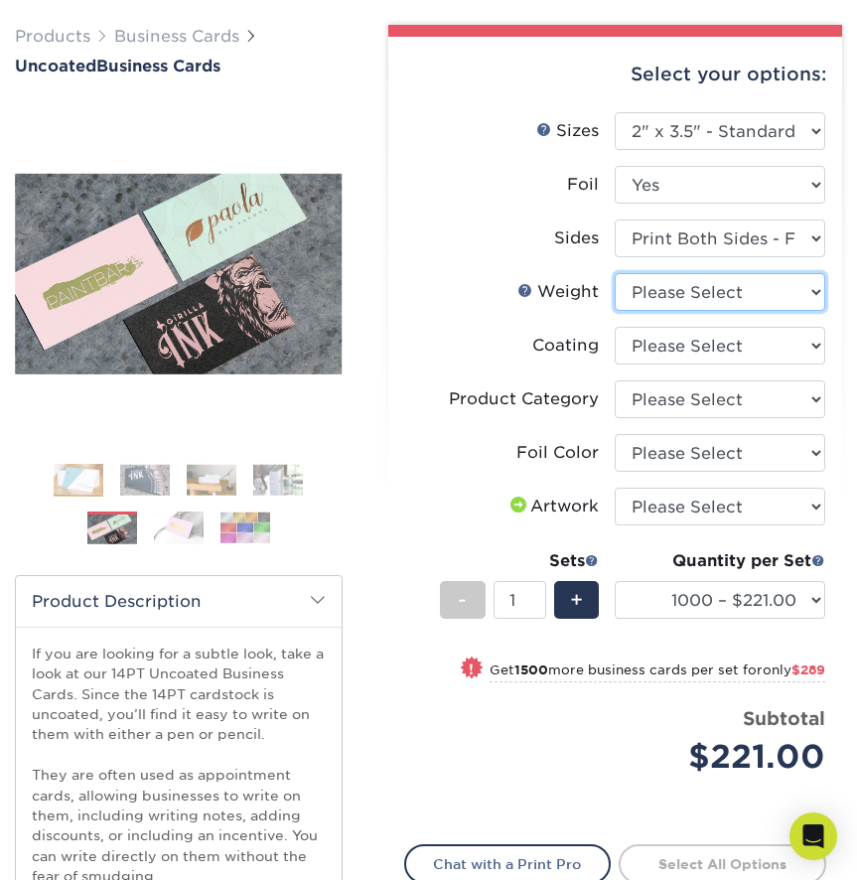
click at [736, 305] on select "Please Select 14PT Uncoated" at bounding box center [720, 292] width 210 height 38
select select "14PT Uncoated"
click at [615, 273] on select "Please Select 14PT Uncoated" at bounding box center [720, 292] width 210 height 38
select select "-1"
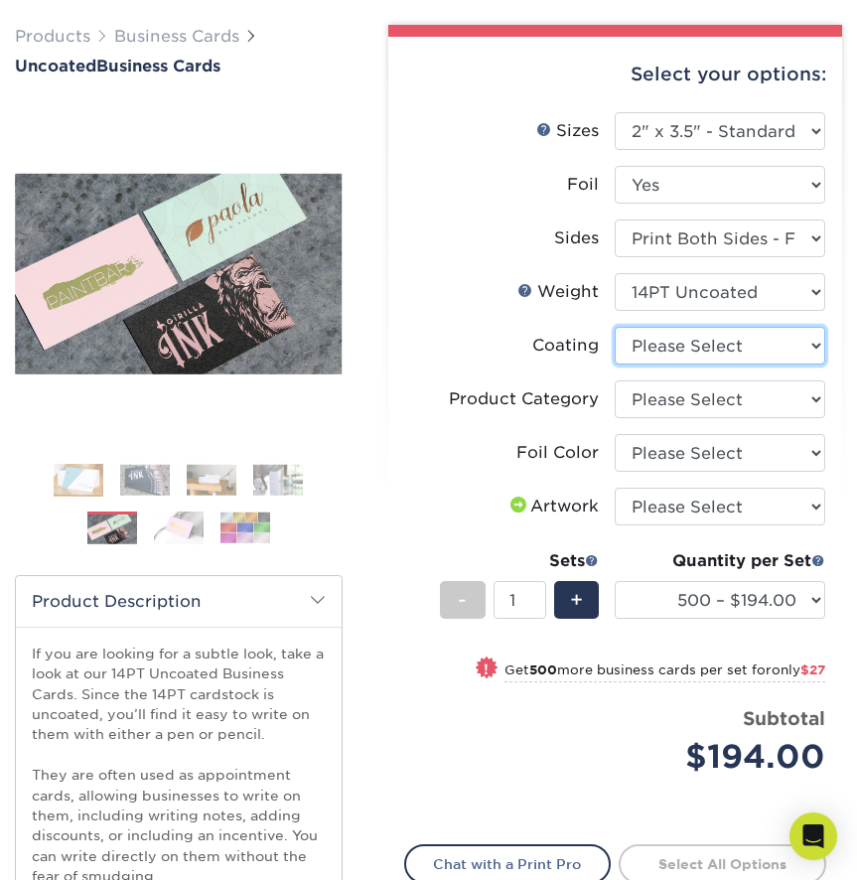
click at [747, 337] on select at bounding box center [720, 346] width 210 height 38
select select "3e7618de-abca-4bda-9f97-8b9129e913d8"
click at [615, 327] on select at bounding box center [720, 346] width 210 height 38
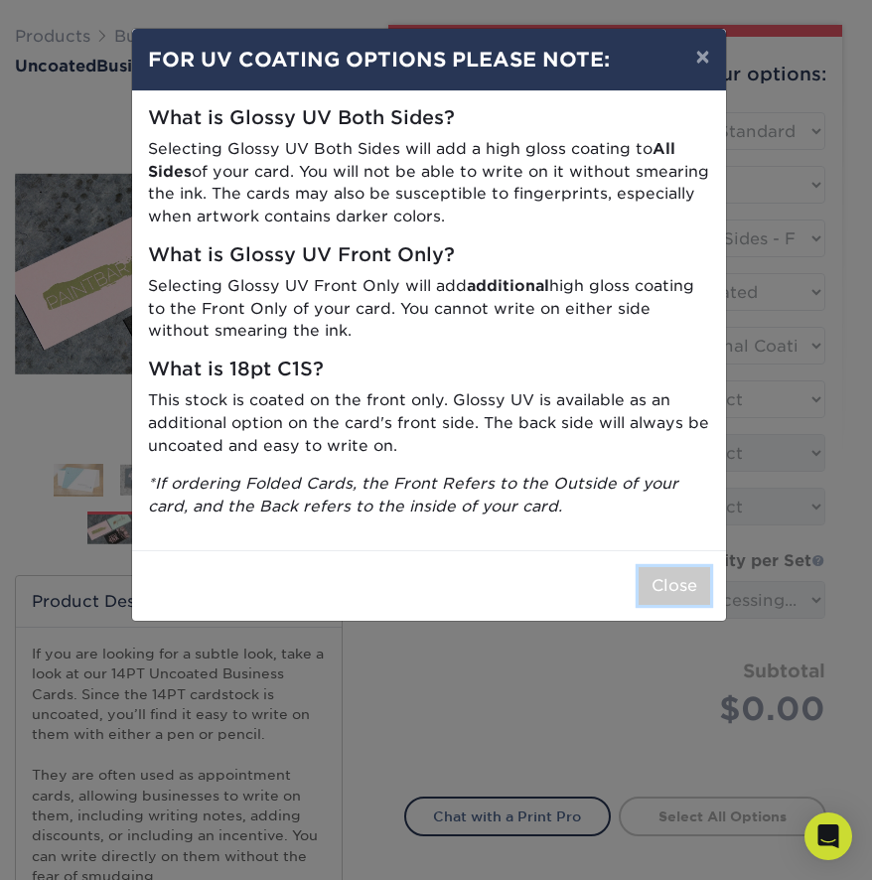
click at [684, 584] on button "Close" at bounding box center [673, 586] width 71 height 38
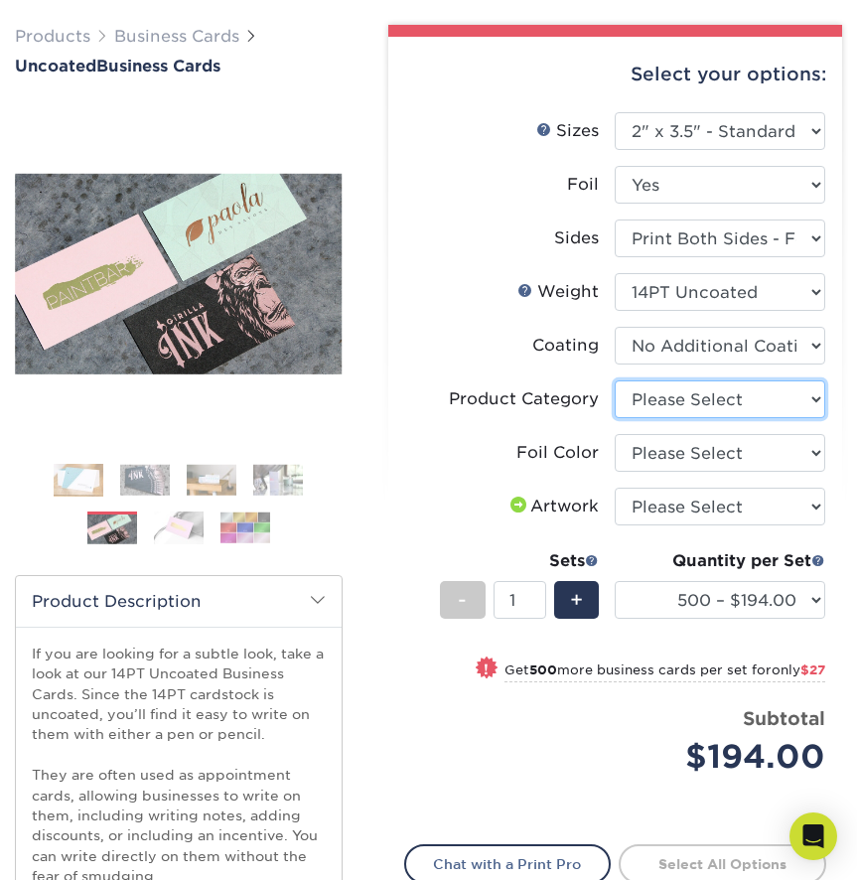
click at [720, 383] on select "Please Select Business Cards" at bounding box center [720, 399] width 210 height 38
select select "3b5148f1-0588-4f88-a218-97bcfdce65c1"
click at [615, 380] on select "Please Select Business Cards" at bounding box center [720, 399] width 210 height 38
click at [738, 459] on select "Please Select Silver Foil Black Foil Blue Foil Copper Foil Gold Foil Red Foil R…" at bounding box center [720, 453] width 210 height 38
select select "acffa4a5-22f9-4585-ba3f-0adaa54b8c85"
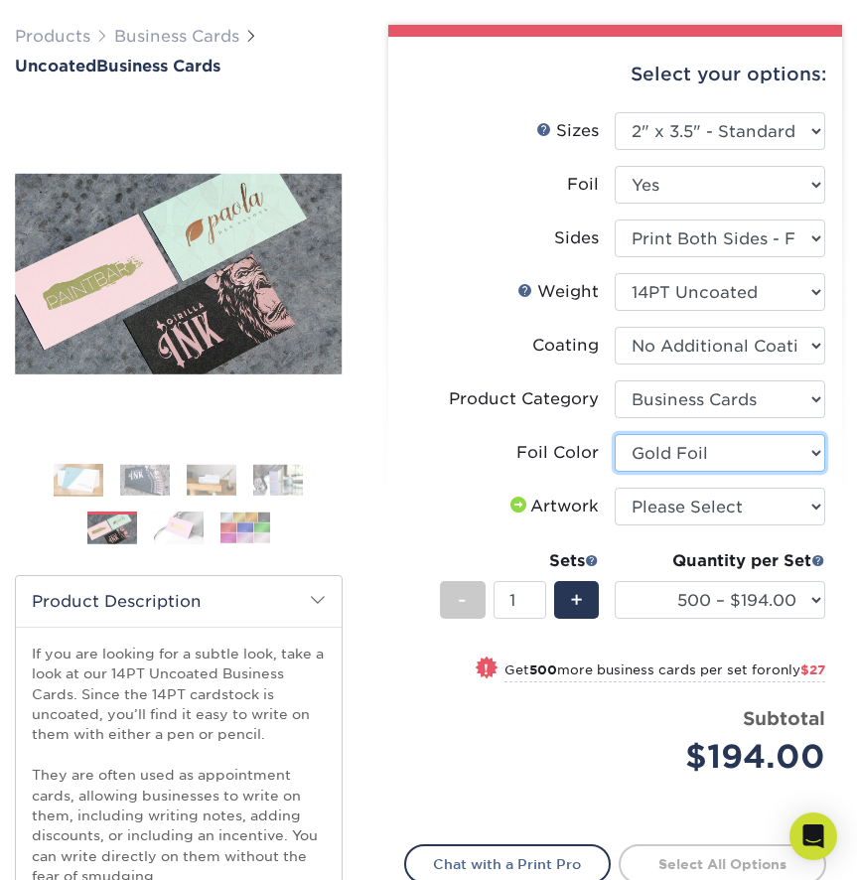
click at [615, 434] on select "Please Select Silver Foil Black Foil Blue Foil Copper Foil Gold Foil Red Foil R…" at bounding box center [720, 453] width 210 height 38
click at [686, 513] on select "Please Select I will upload files I need a design - $100" at bounding box center [720, 507] width 210 height 38
select select "upload"
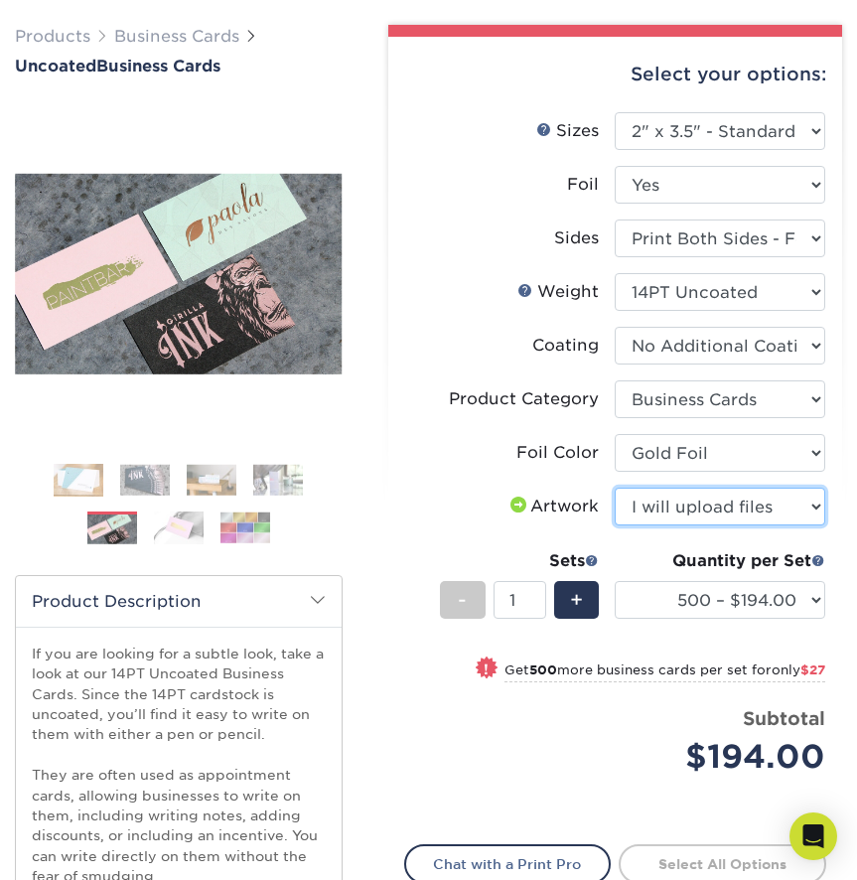
click at [615, 488] on select "Please Select I will upload files I need a design - $100" at bounding box center [720, 507] width 210 height 38
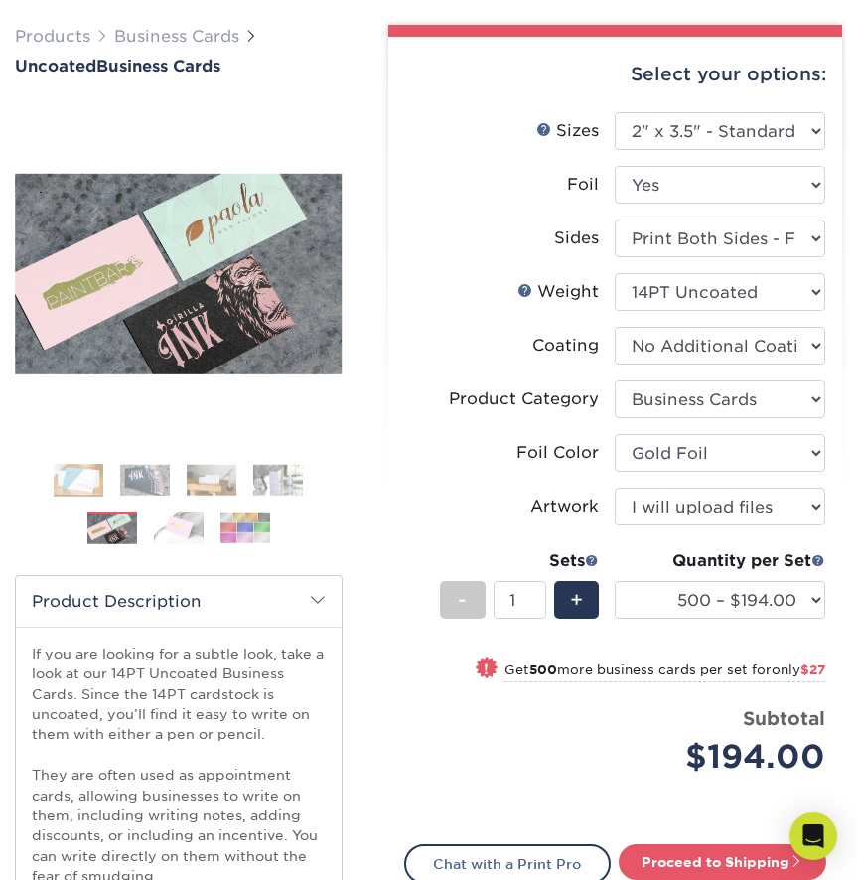
click at [519, 308] on label "Weight Help Weight" at bounding box center [510, 292] width 210 height 38
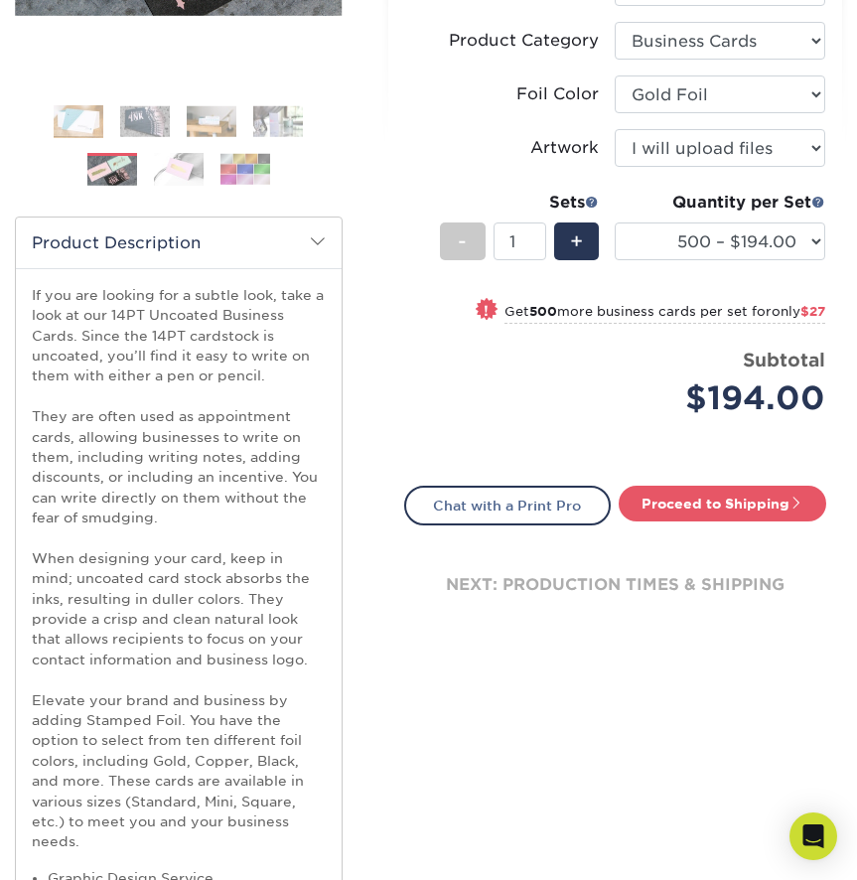
scroll to position [461, 0]
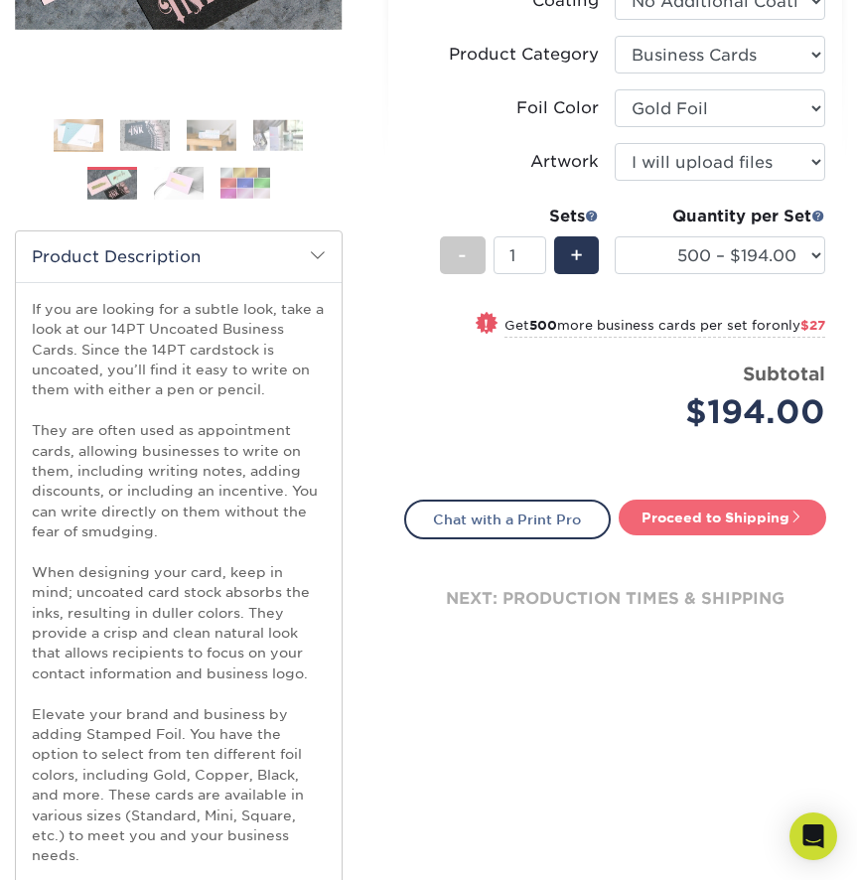
click at [783, 521] on link "Proceed to Shipping" at bounding box center [723, 517] width 208 height 36
type input "Set 1"
select select "a1203a48-5aae-4b4d-8c82-f8540fc97c28"
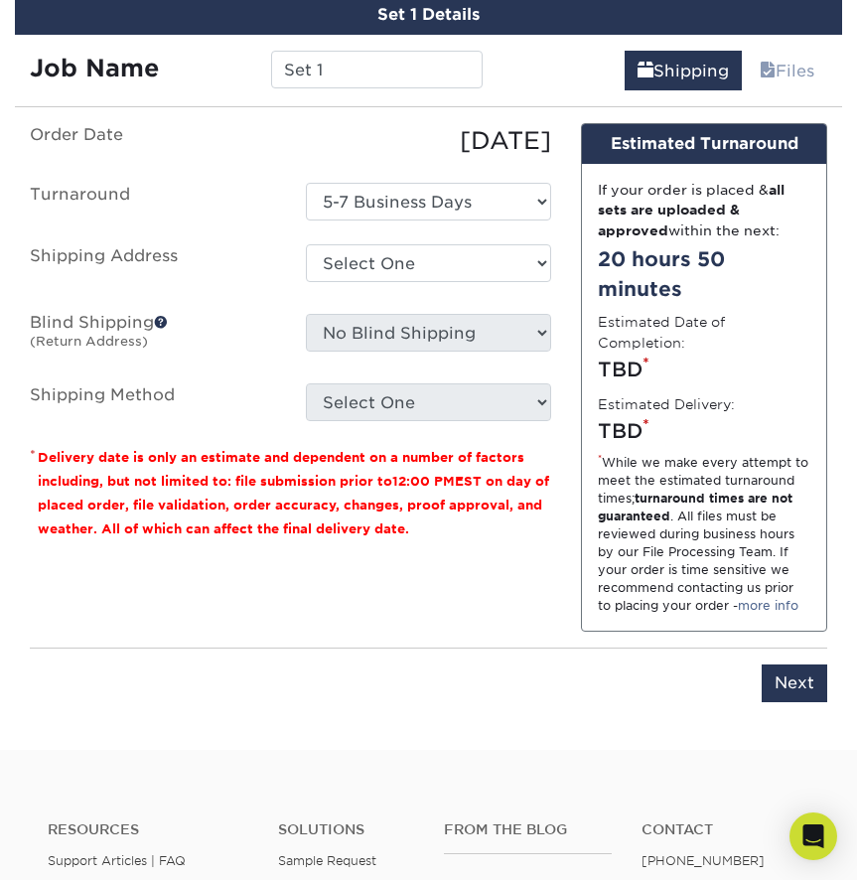
scroll to position [1657, 0]
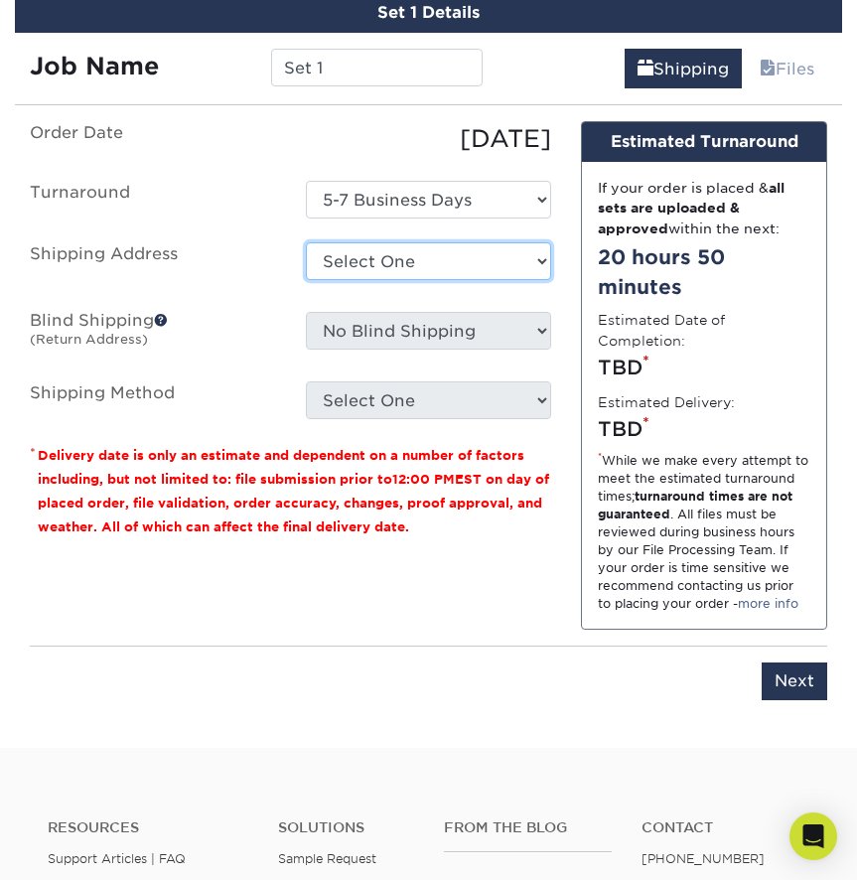
click at [446, 273] on select "Select One + Add New Address - Login" at bounding box center [429, 261] width 246 height 38
select select "newaddress"
click at [306, 242] on select "Select One + Add New Address - Login" at bounding box center [429, 261] width 246 height 38
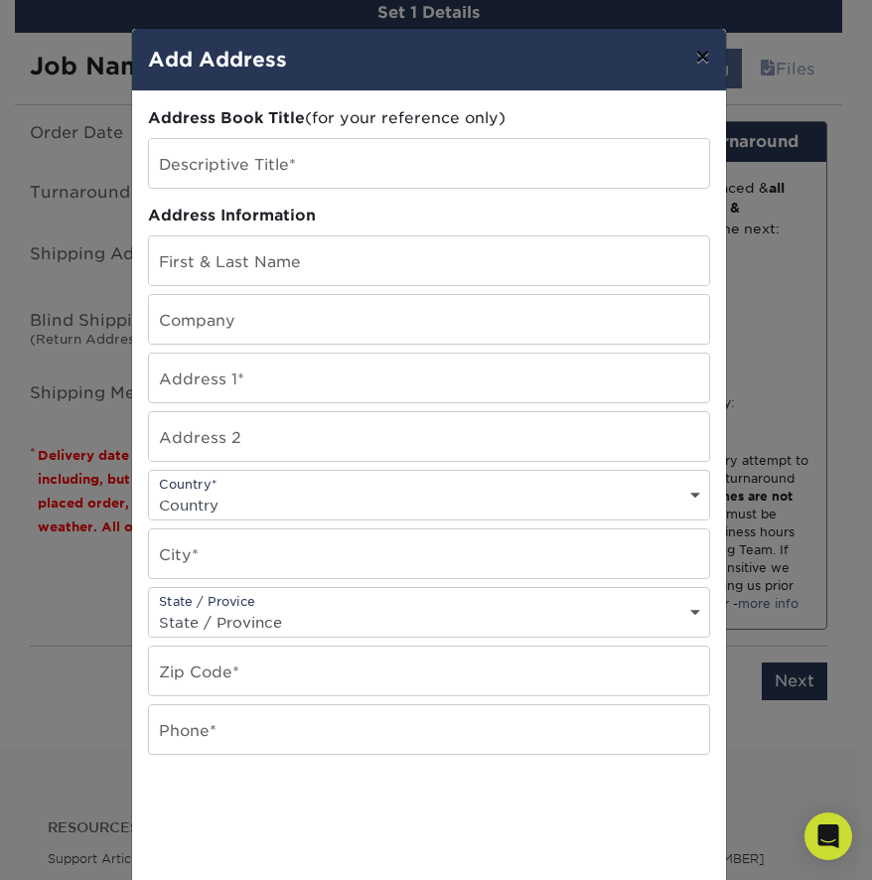
click at [701, 60] on button "×" at bounding box center [702, 57] width 46 height 56
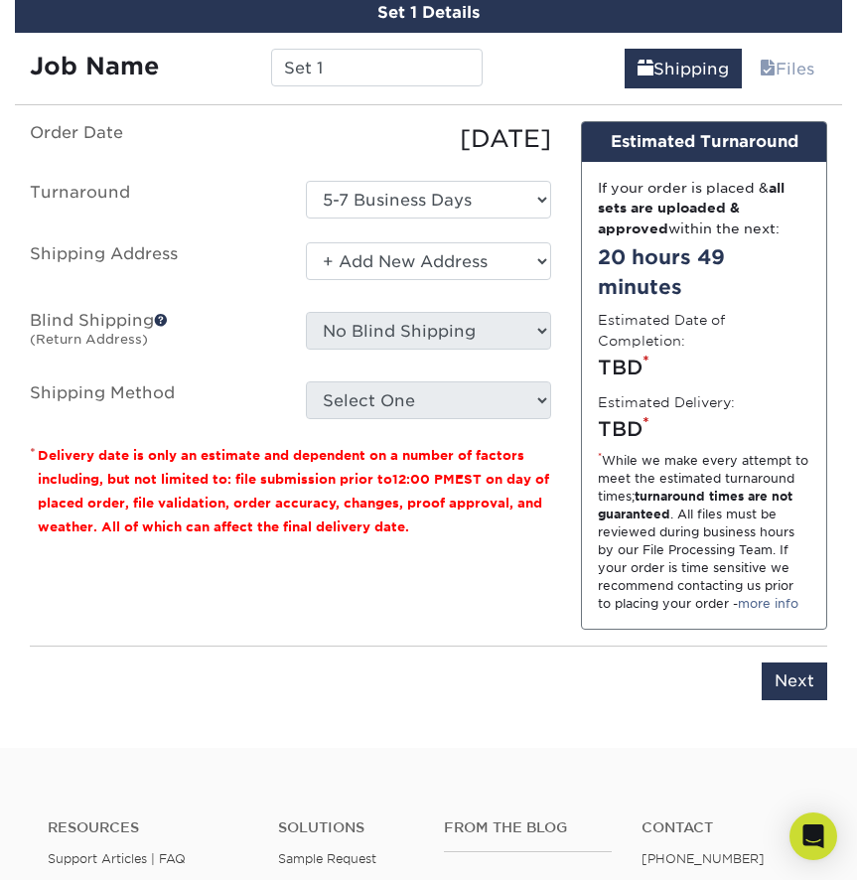
click at [158, 317] on span at bounding box center [161, 320] width 14 height 14
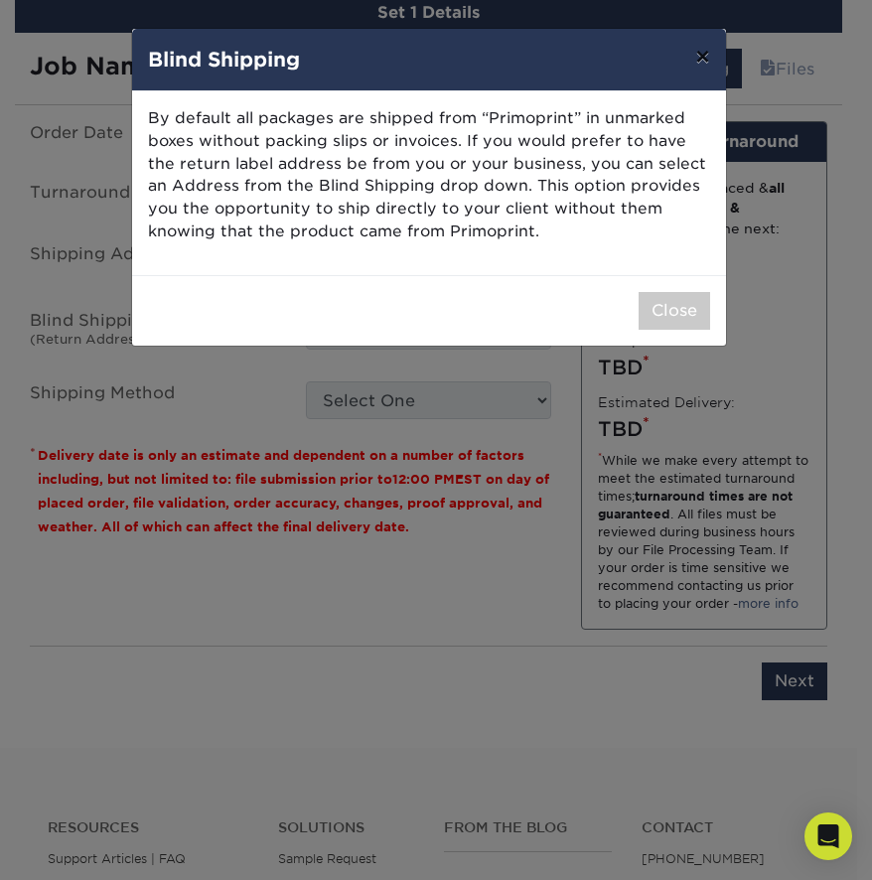
click at [712, 53] on button "×" at bounding box center [702, 57] width 46 height 56
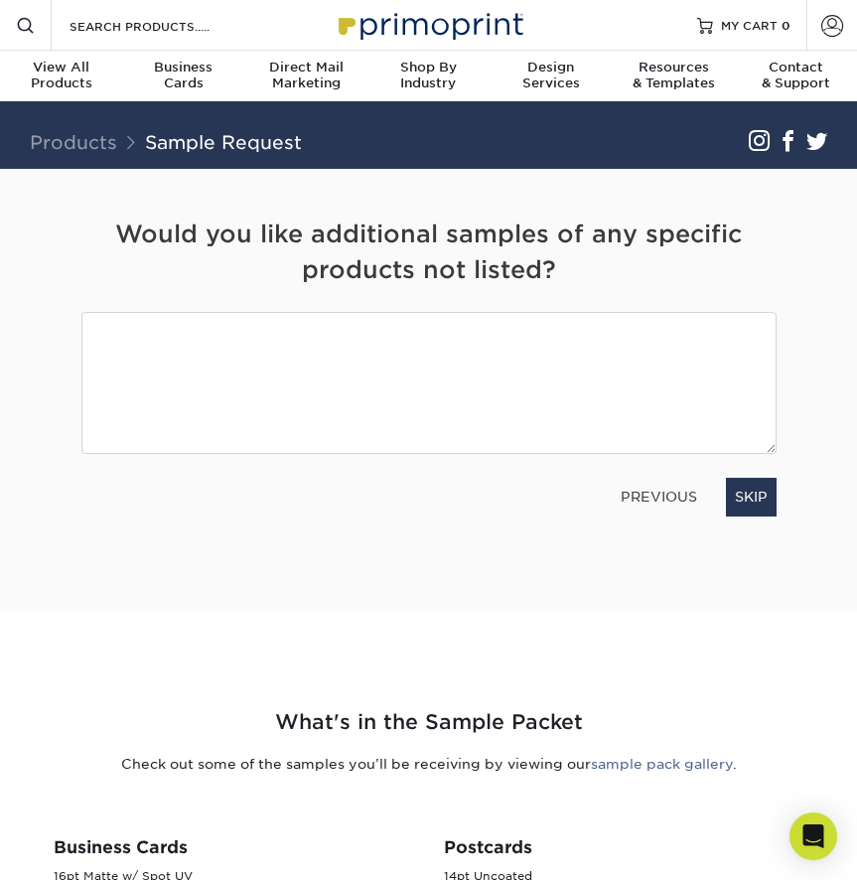
select select "PA"
select select "US"
click at [673, 492] on link "PREVIOUS" at bounding box center [659, 497] width 92 height 32
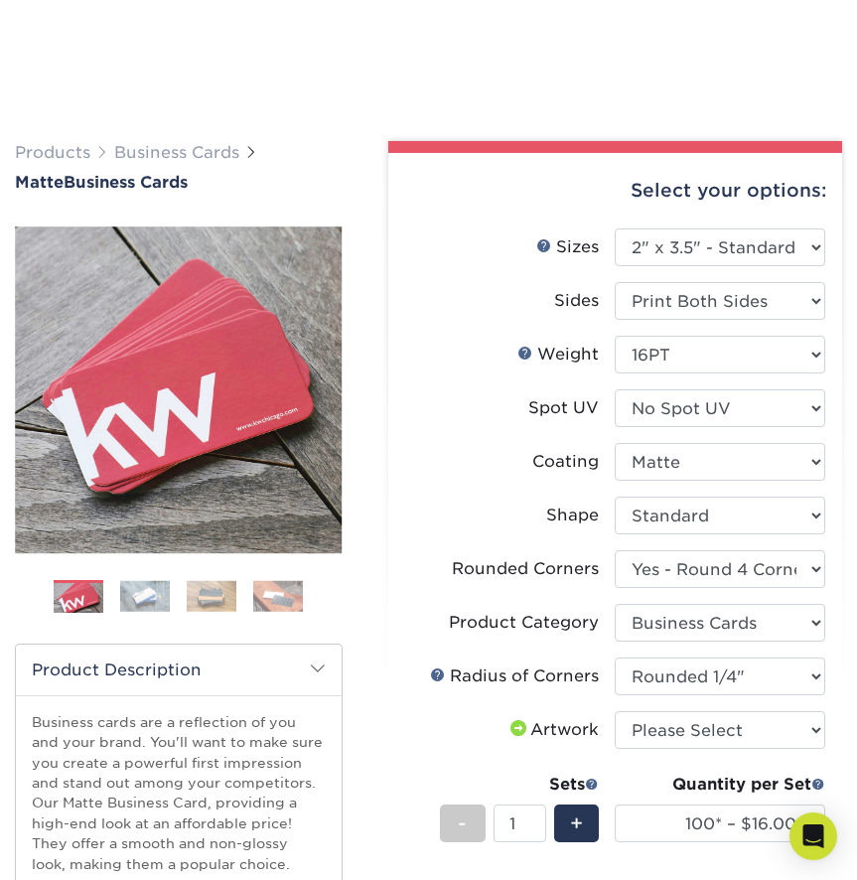
select select "2.00x3.50"
select select "7672df9e-0e0a-464d-8e1f-920c575e4da3"
select select "3b5148f1-0588-4f88-a218-97bcfdce65c1"
select select "479fbfe7-6a0c-4895-8c9a-81739b7486c9"
